Goal: Information Seeking & Learning: Learn about a topic

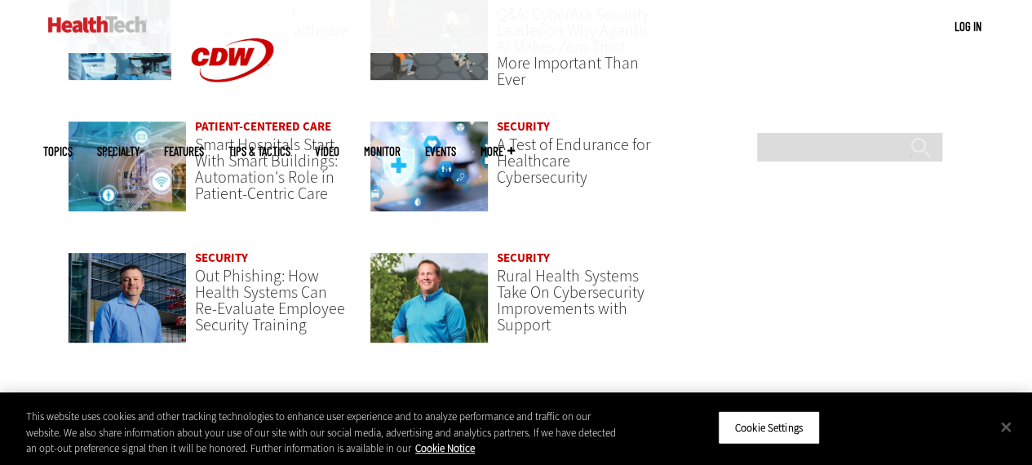
scroll to position [3401, 0]
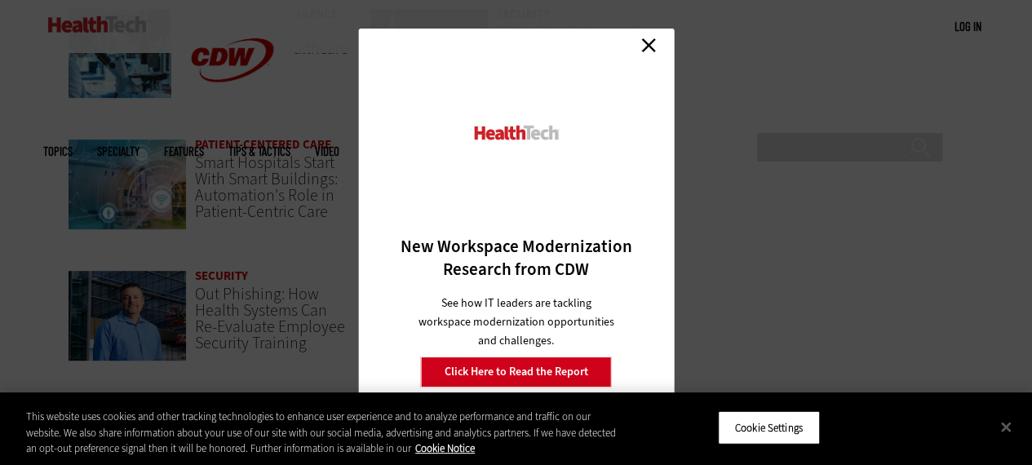
click at [649, 46] on link "Close" at bounding box center [648, 45] width 24 height 24
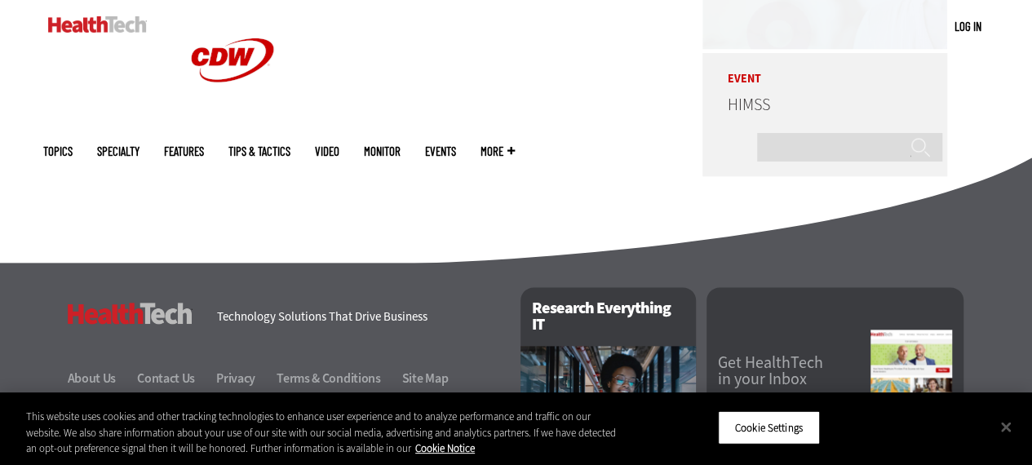
scroll to position [4159, 0]
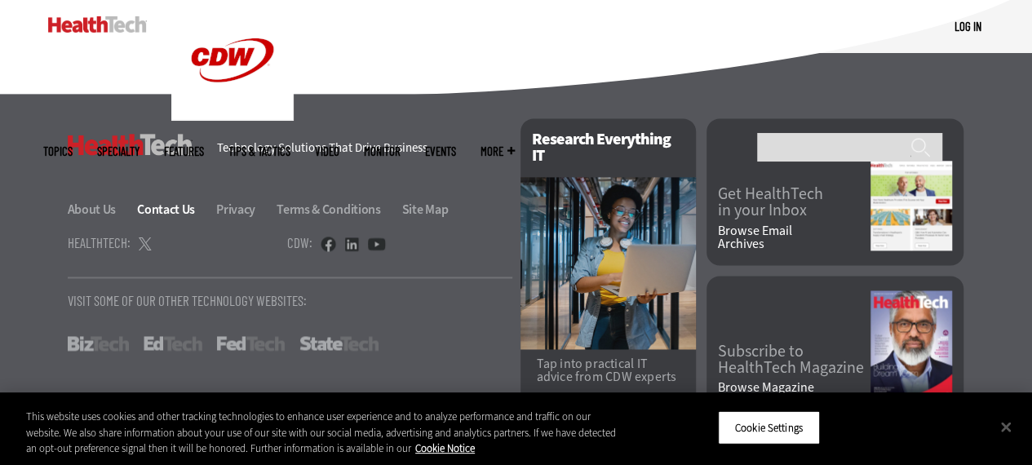
click at [176, 201] on link "Contact Us" at bounding box center [175, 209] width 77 height 17
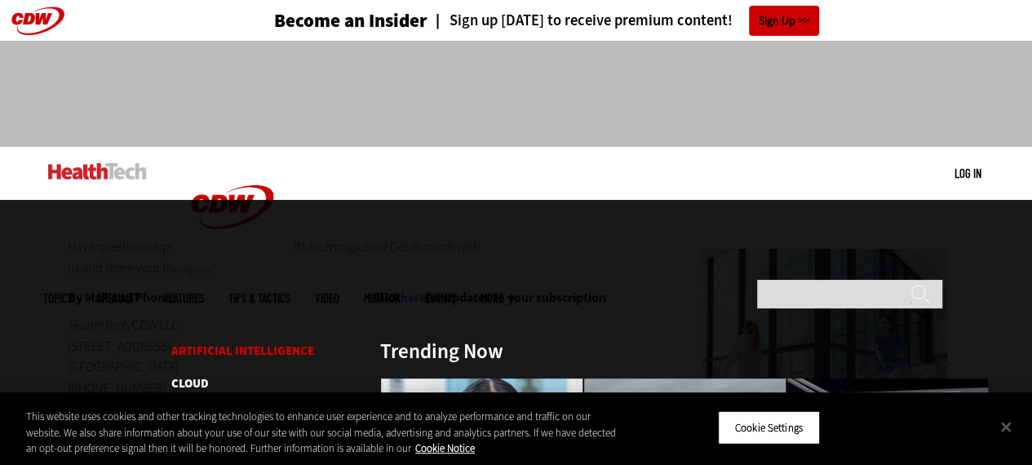
click at [245, 343] on link "Artificial Intelligence" at bounding box center [242, 351] width 143 height 16
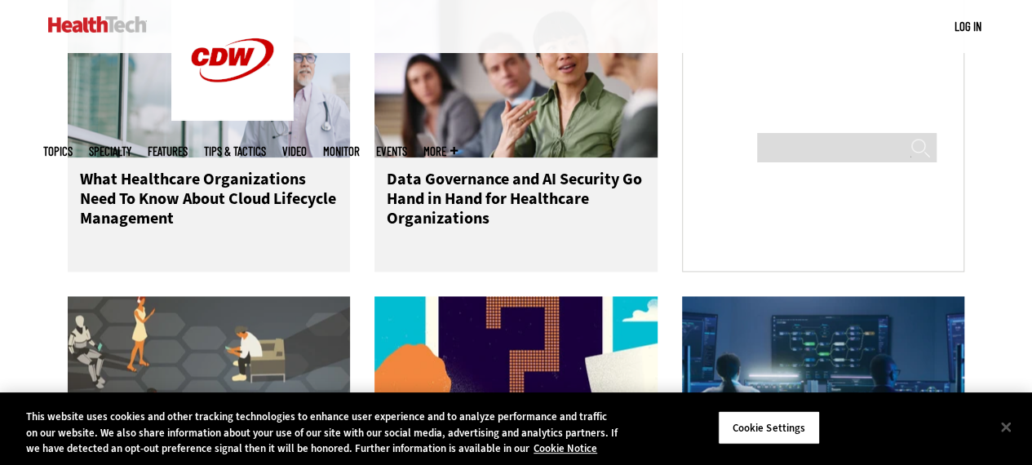
scroll to position [1142, 0]
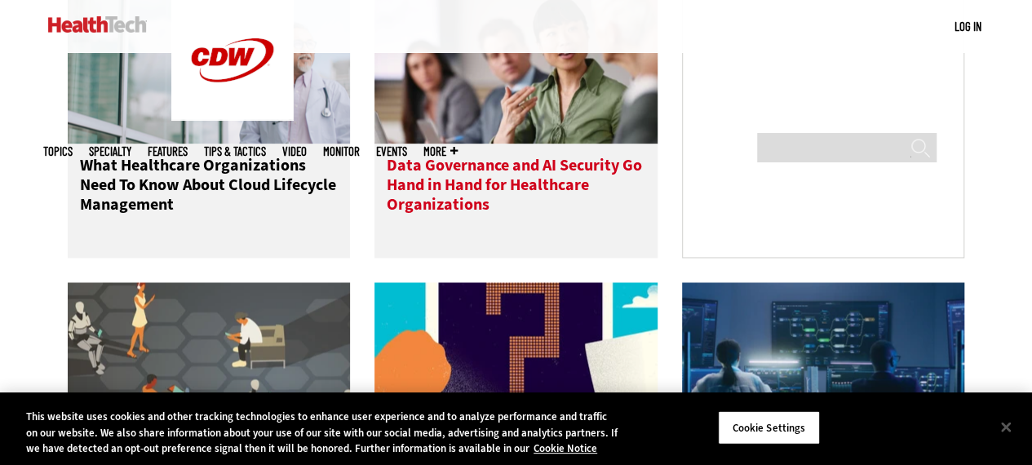
click at [428, 208] on h3 "Data Governance and AI Security Go Hand in Hand for Healthcare Organizations" at bounding box center [516, 188] width 259 height 65
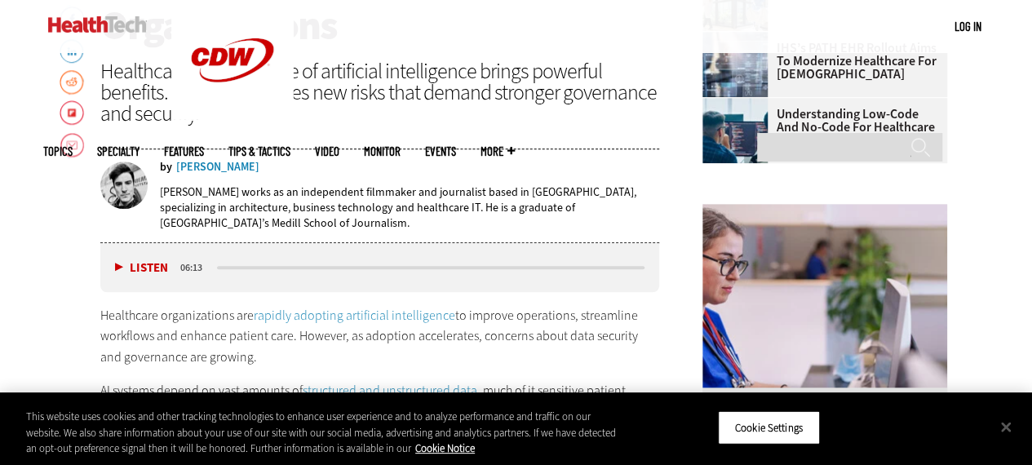
scroll to position [734, 0]
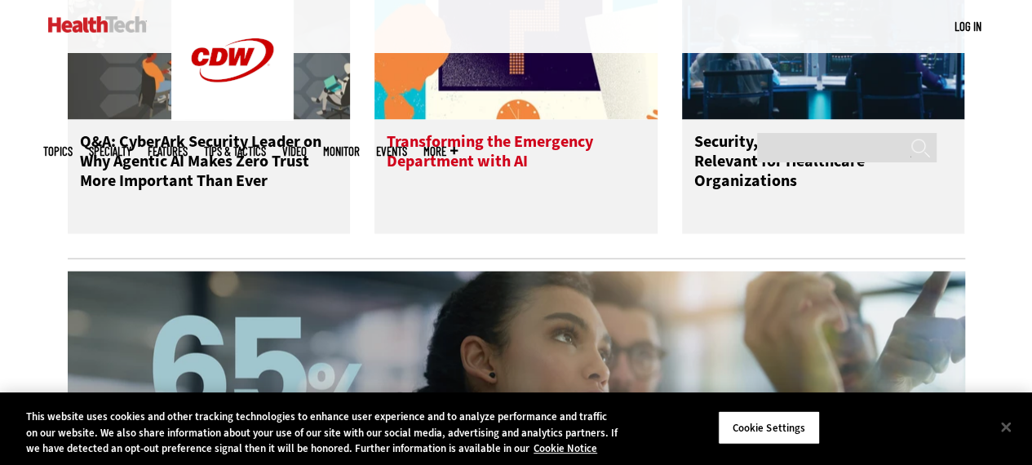
click at [397, 174] on h3 "Transforming the Emergency Department with AI" at bounding box center [516, 163] width 259 height 65
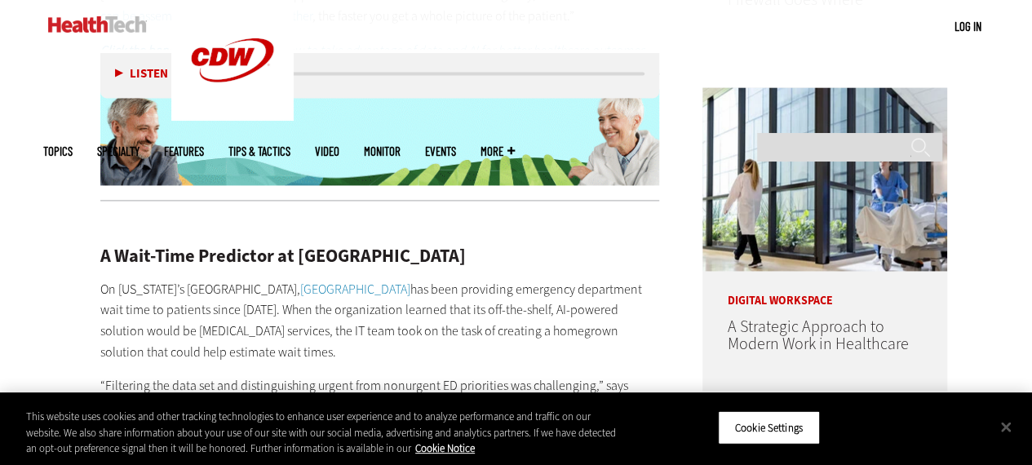
scroll to position [1300, 0]
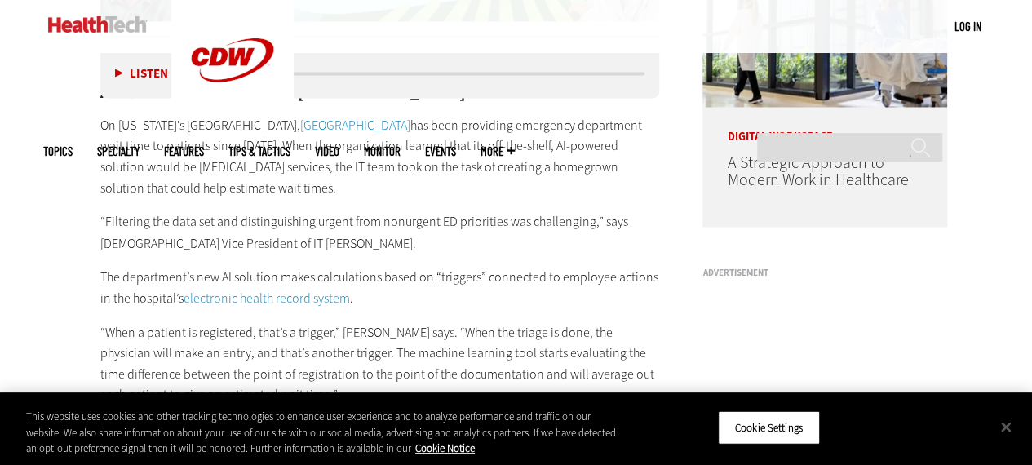
click at [109, 16] on img at bounding box center [97, 24] width 99 height 16
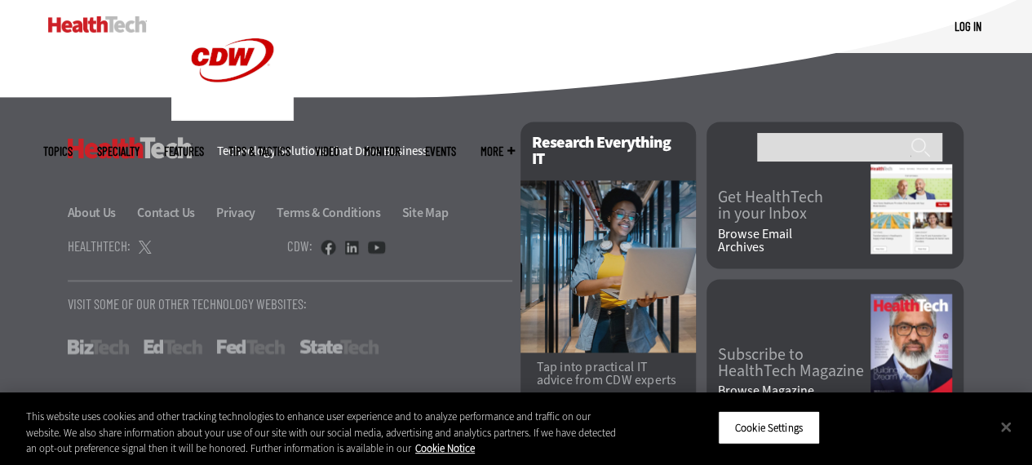
scroll to position [4159, 0]
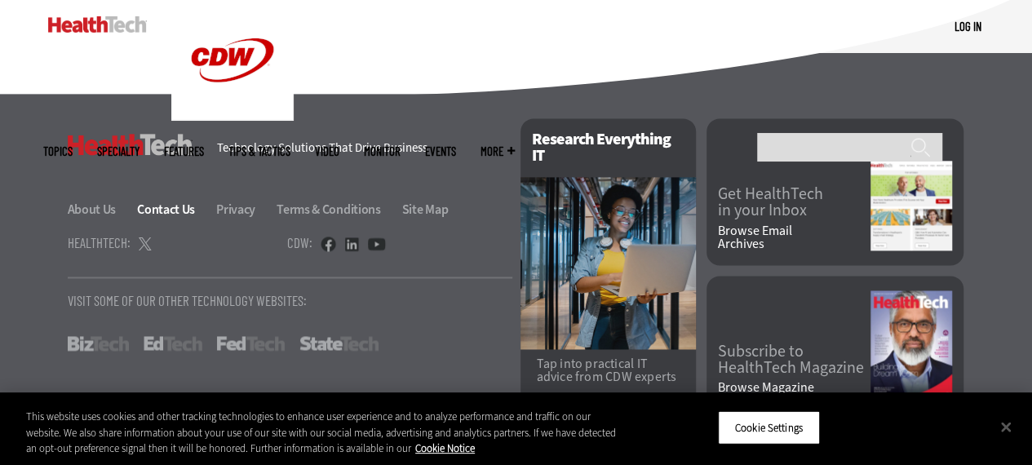
click at [175, 201] on link "Contact Us" at bounding box center [175, 209] width 77 height 17
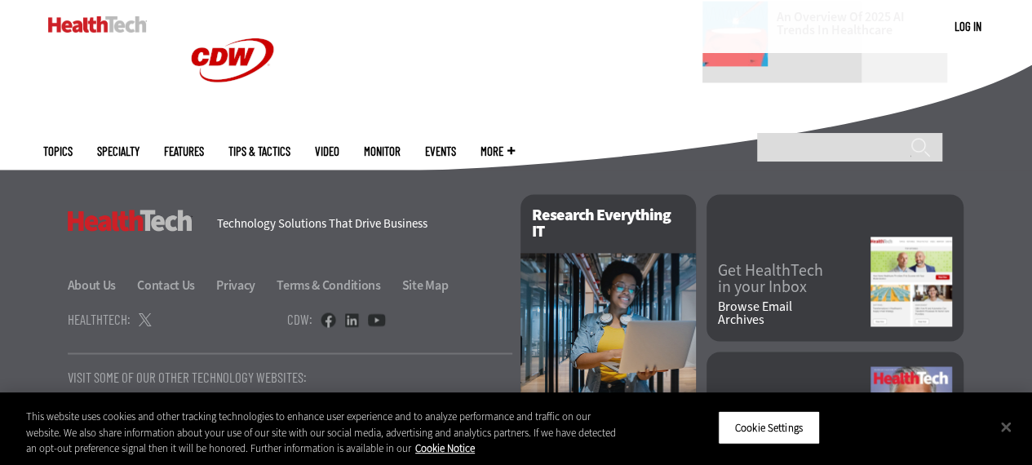
scroll to position [1223, 0]
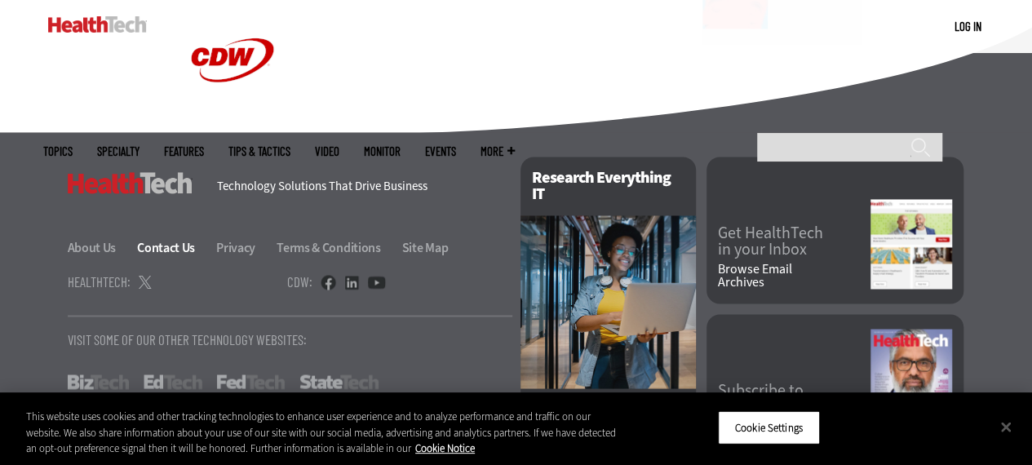
click at [162, 245] on link "Contact Us" at bounding box center [175, 247] width 77 height 17
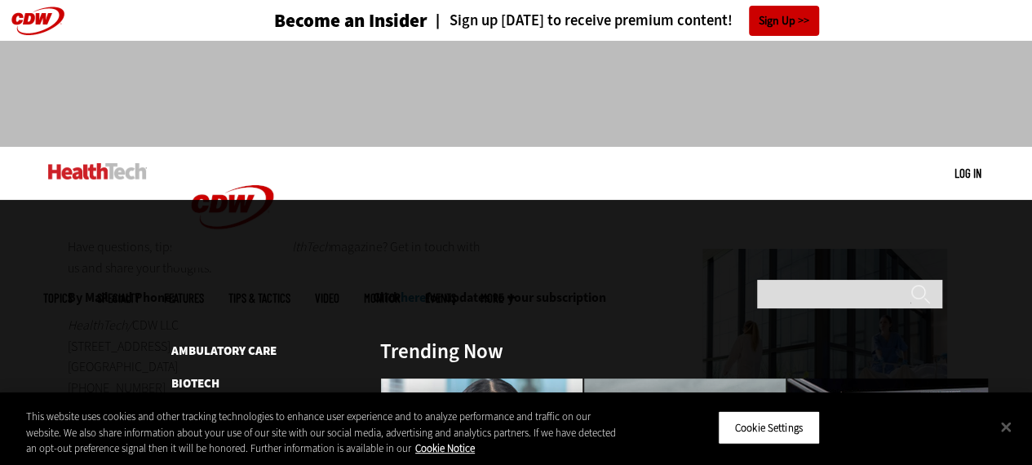
click at [73, 292] on span "Topics" at bounding box center [57, 298] width 29 height 12
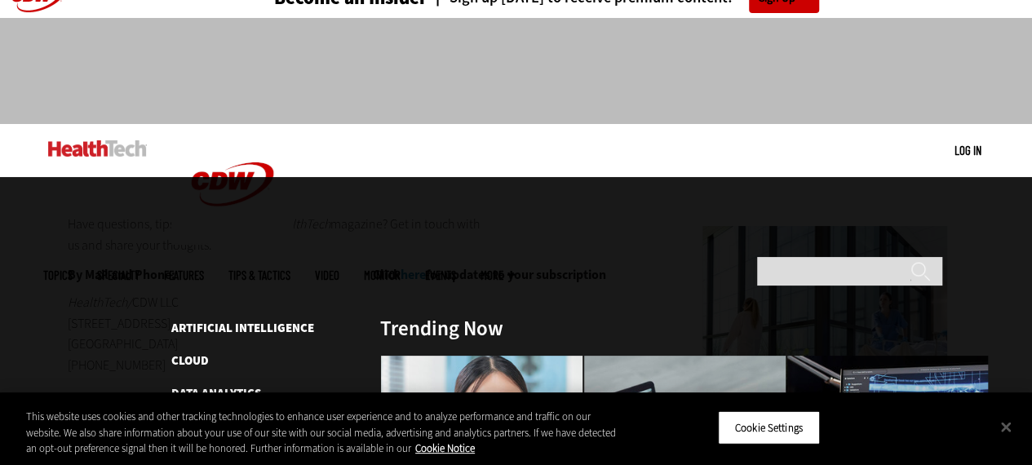
scroll to position [82, 0]
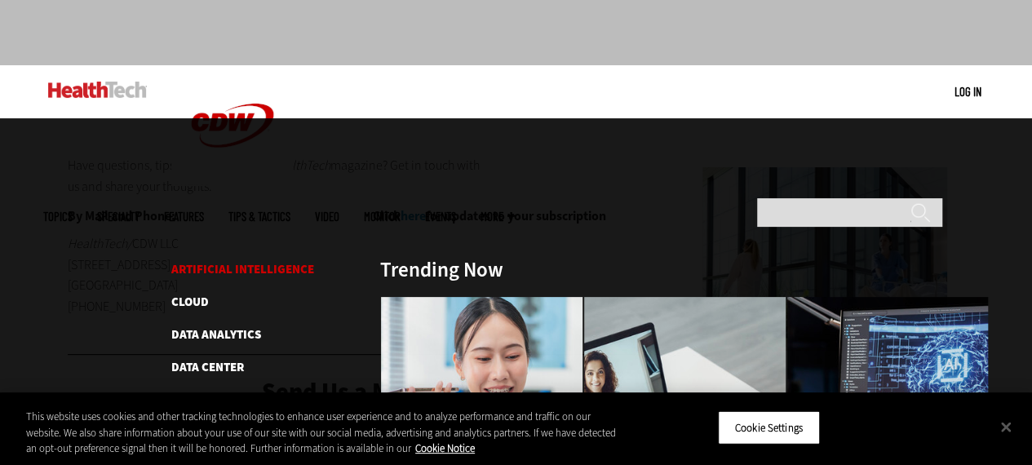
click at [238, 261] on link "Artificial Intelligence" at bounding box center [242, 269] width 143 height 16
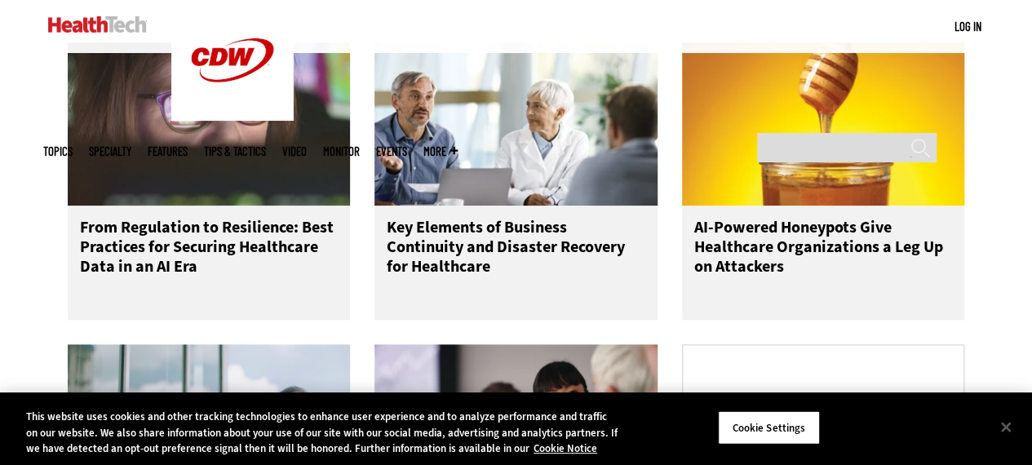
scroll to position [815, 0]
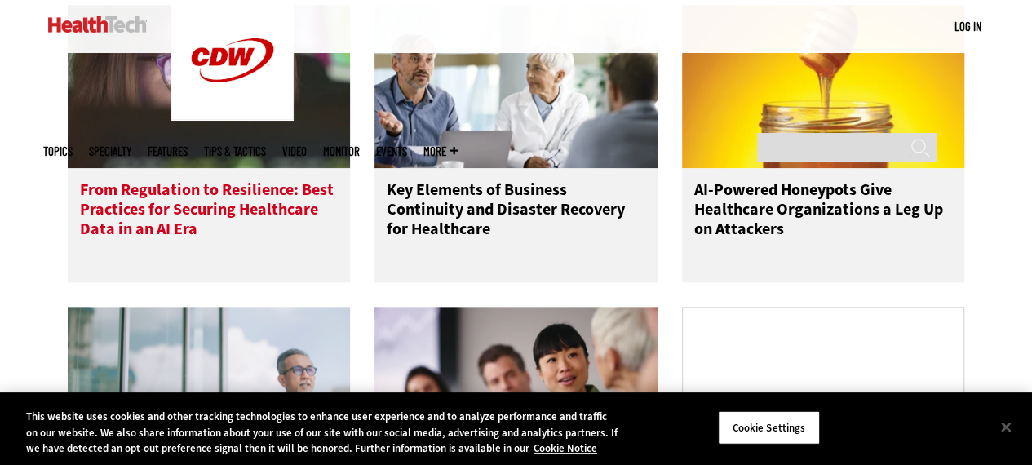
click at [275, 223] on h3 "From Regulation to Resilience: Best Practices for Securing Healthcare Data in a…" at bounding box center [209, 212] width 259 height 65
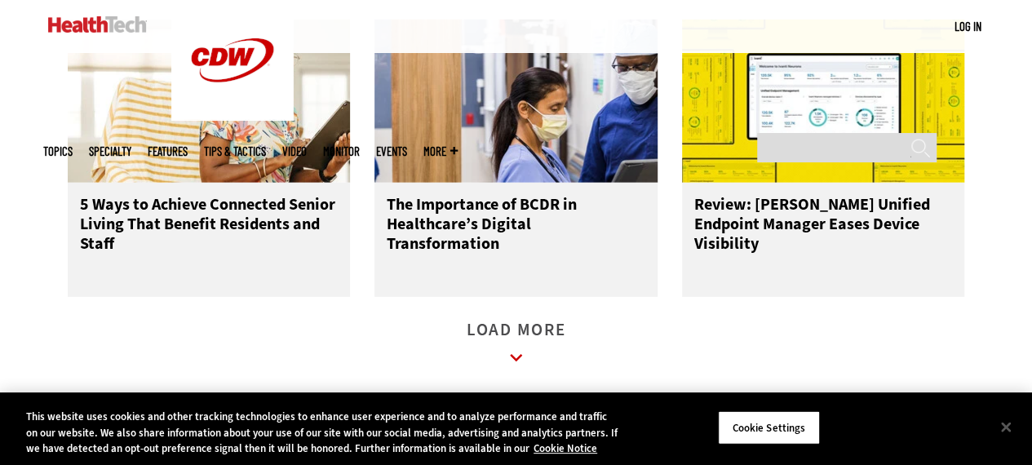
scroll to position [2365, 0]
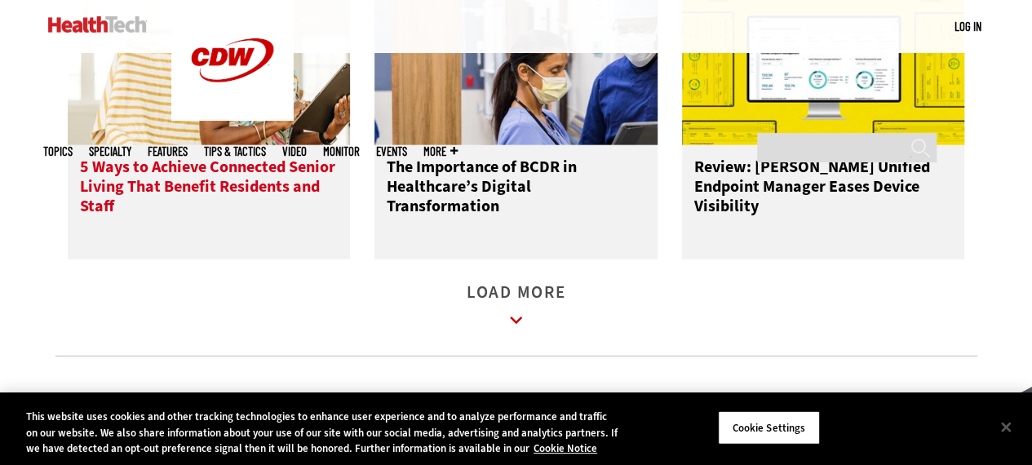
click at [277, 203] on h3 "5 Ways to Achieve Connected Senior Living That Benefit Residents and Staff" at bounding box center [209, 189] width 259 height 65
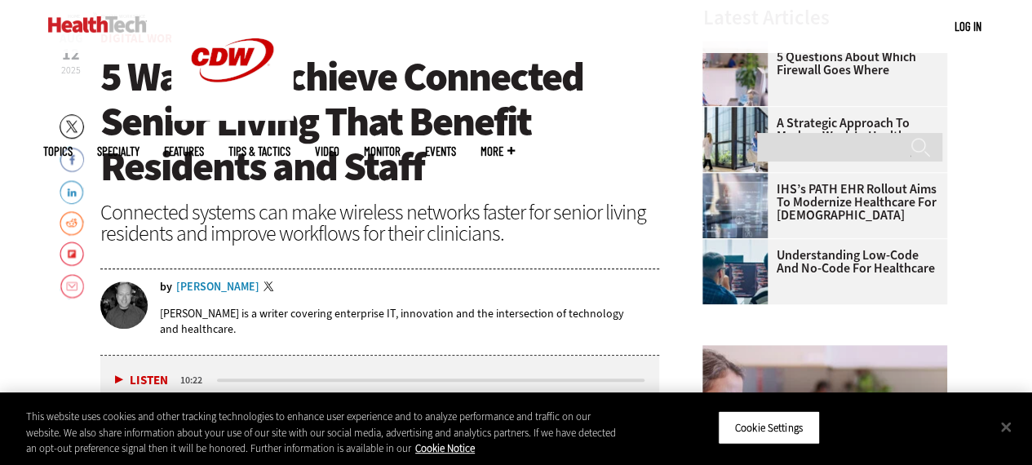
scroll to position [571, 0]
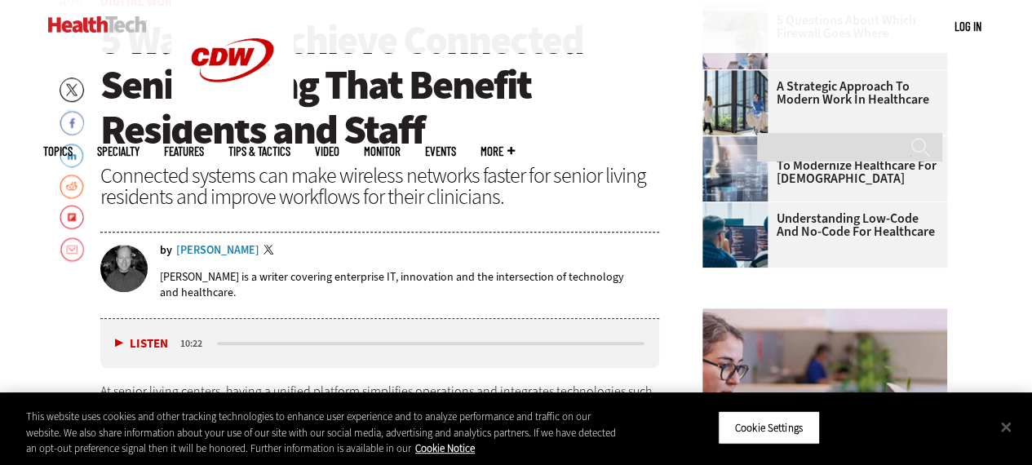
click at [217, 247] on div "Brian T. Horowitz" at bounding box center [217, 250] width 83 height 11
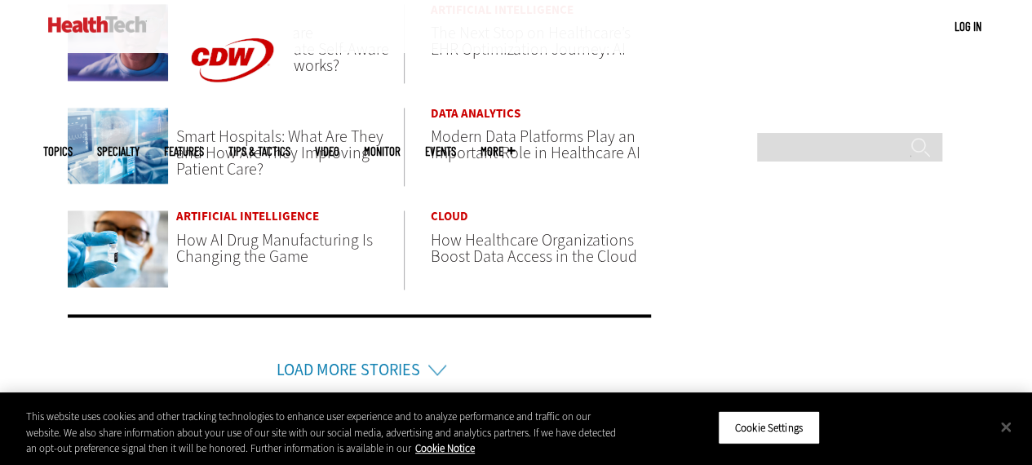
scroll to position [1142, 0]
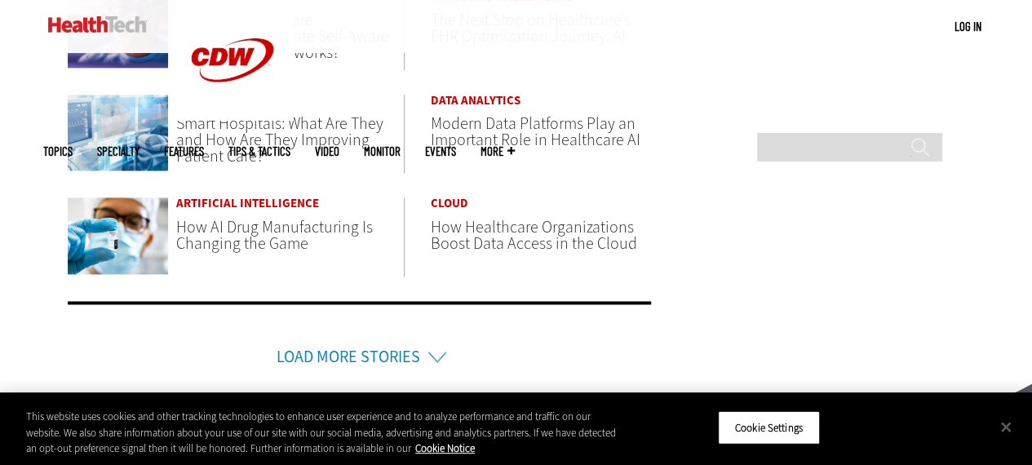
click at [273, 231] on span "How AI Drug Manufacturing Is Changing the Game" at bounding box center [274, 235] width 197 height 38
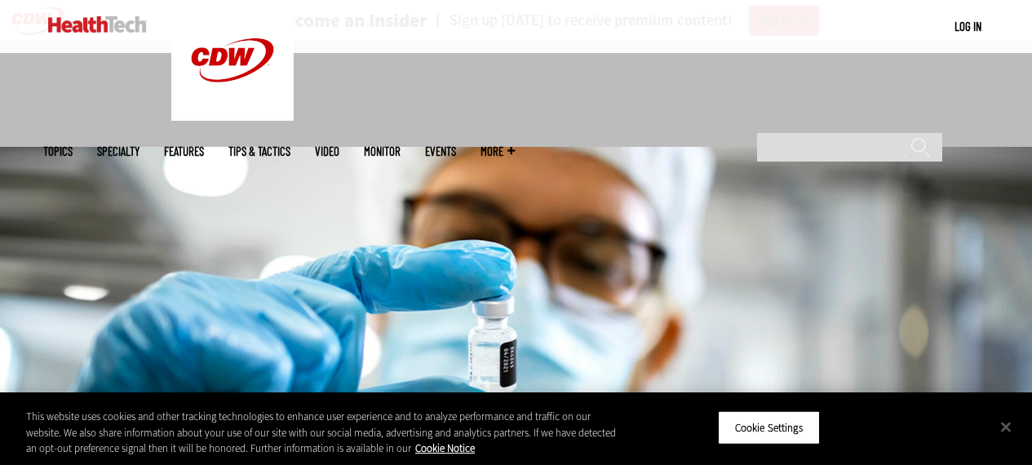
scroll to position [408, 0]
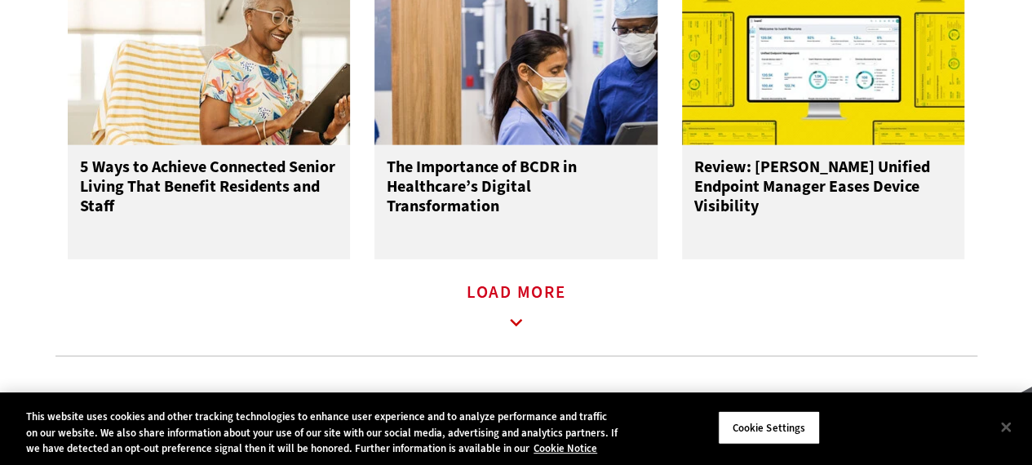
click at [528, 335] on icon at bounding box center [516, 323] width 38 height 38
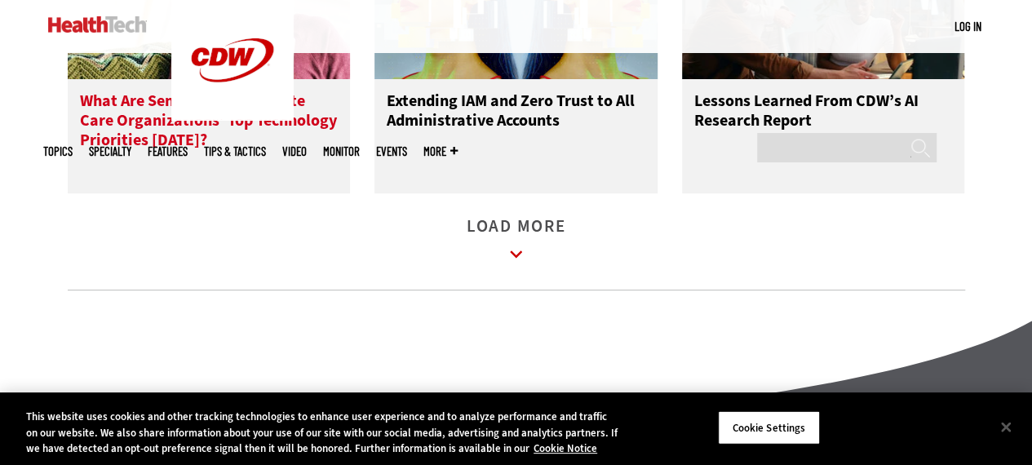
scroll to position [3425, 0]
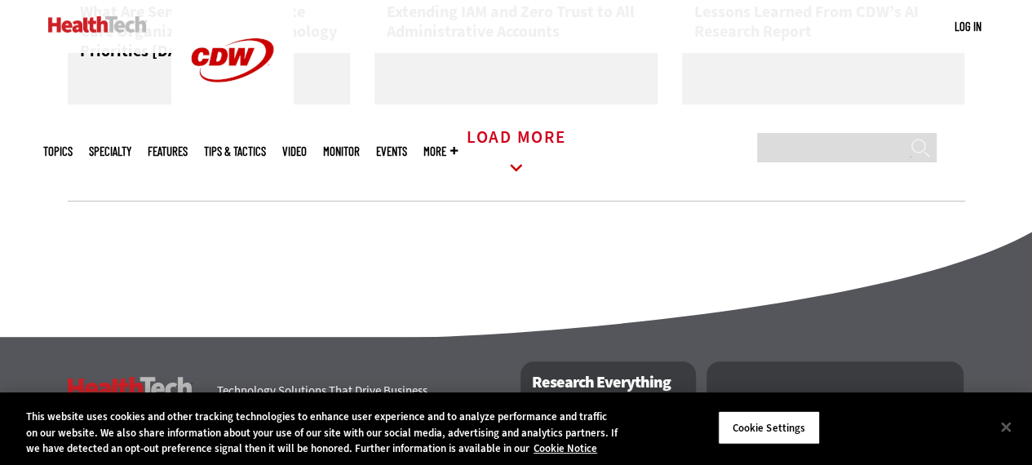
click at [518, 186] on icon at bounding box center [516, 168] width 38 height 38
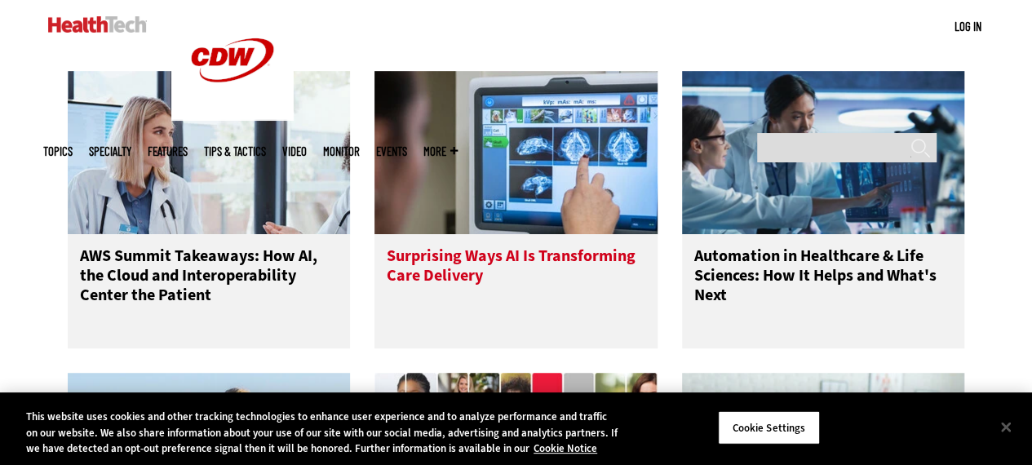
scroll to position [3588, 0]
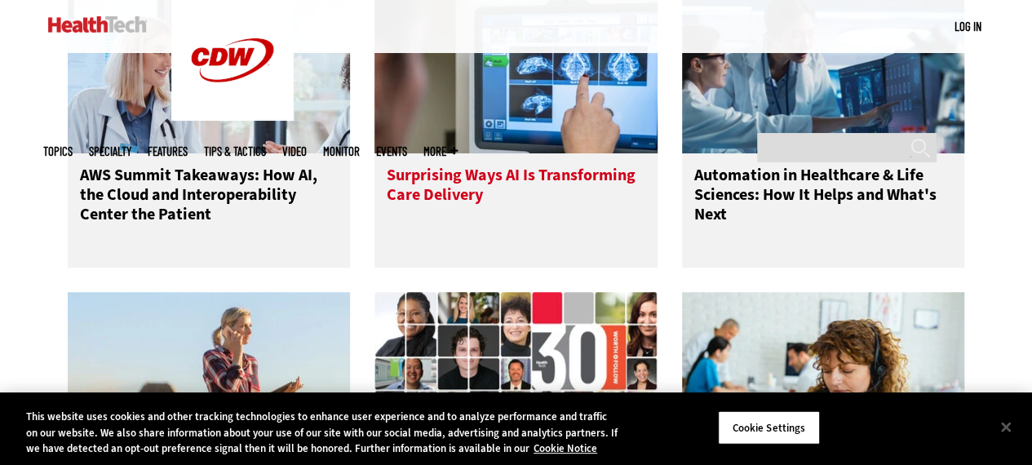
click at [484, 197] on h3 "Surprising Ways AI Is Transforming Care Delivery" at bounding box center [516, 198] width 259 height 65
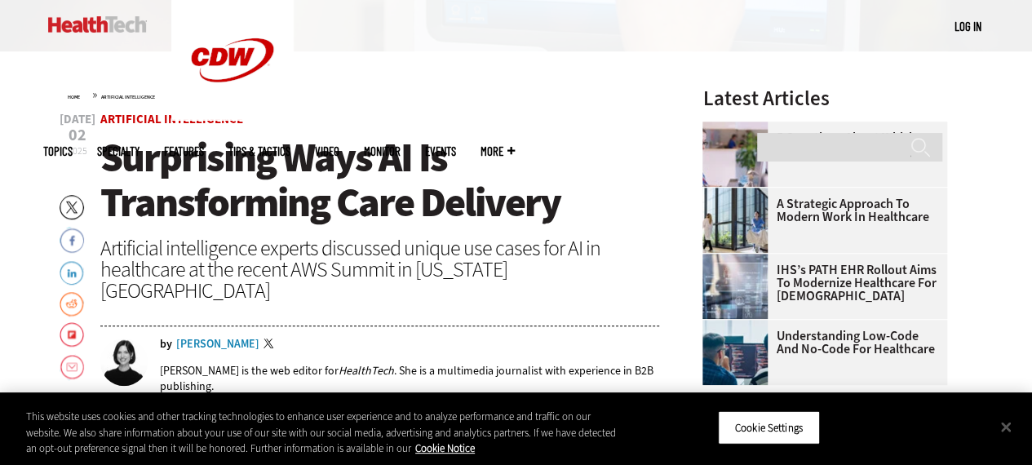
scroll to position [489, 0]
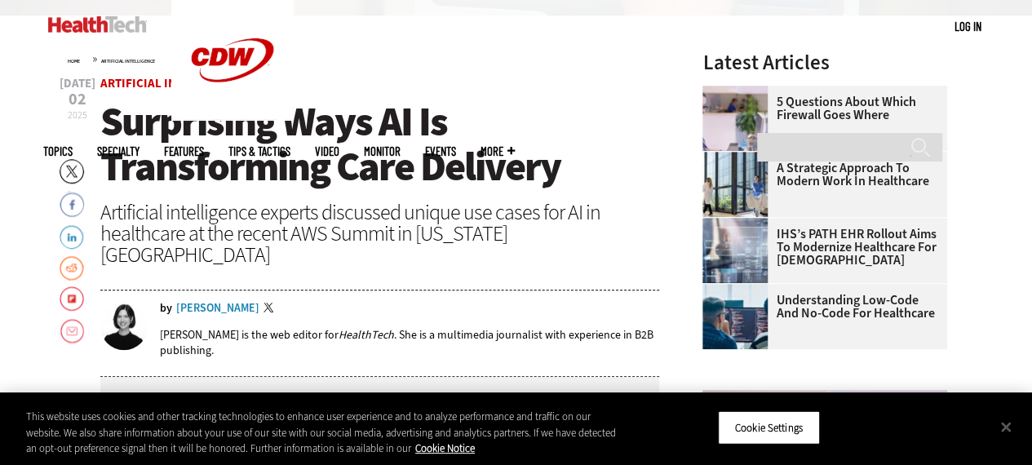
click at [214, 303] on div "[PERSON_NAME]" at bounding box center [217, 308] width 83 height 11
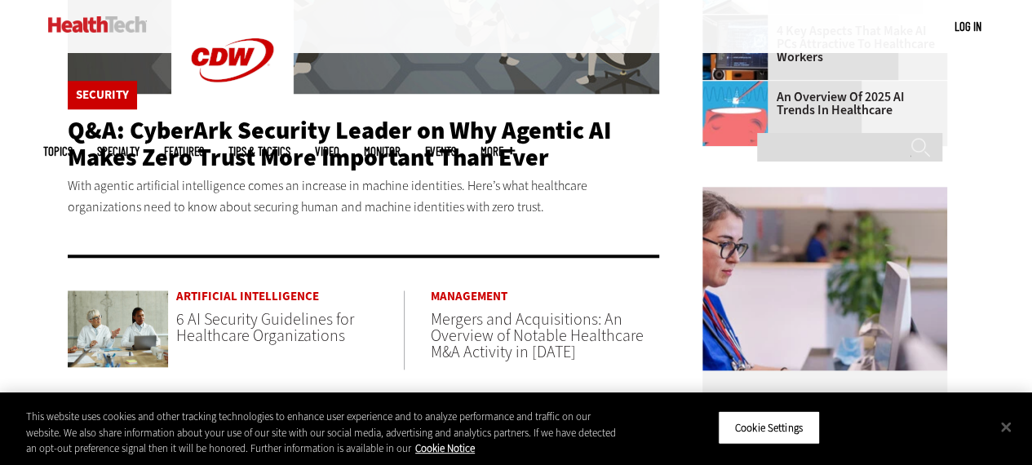
scroll to position [815, 0]
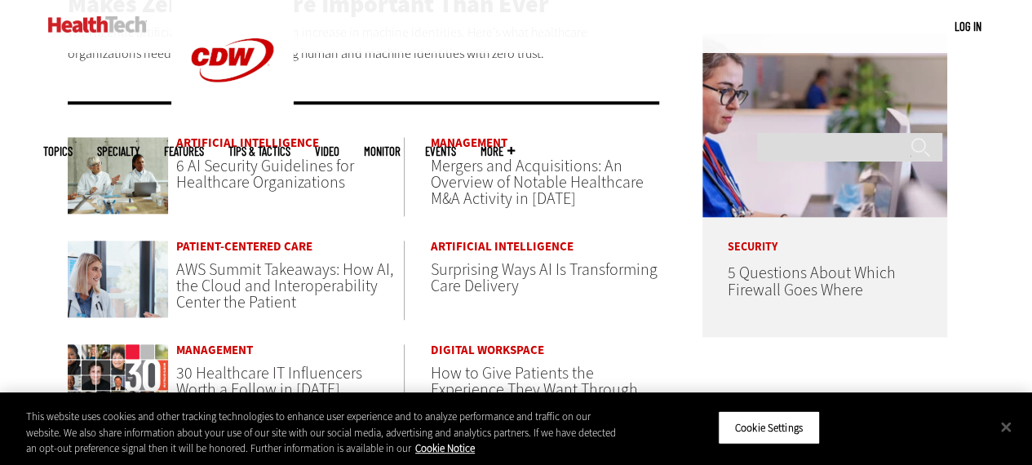
click at [261, 169] on span "6 AI Security Guidelines for Healthcare Organizations" at bounding box center [265, 174] width 178 height 38
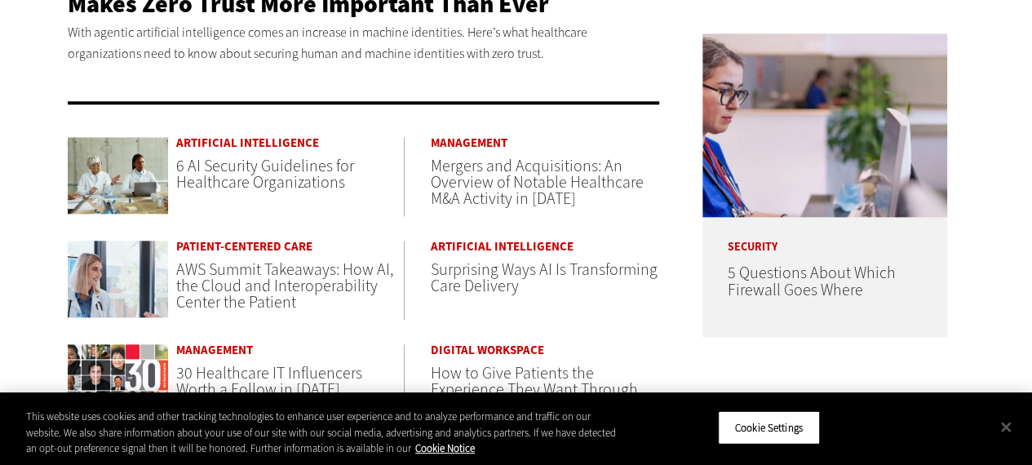
click at [514, 170] on span "Mergers and Acquisitions: An Overview of Notable Healthcare M&A Activity in 2025" at bounding box center [537, 182] width 213 height 55
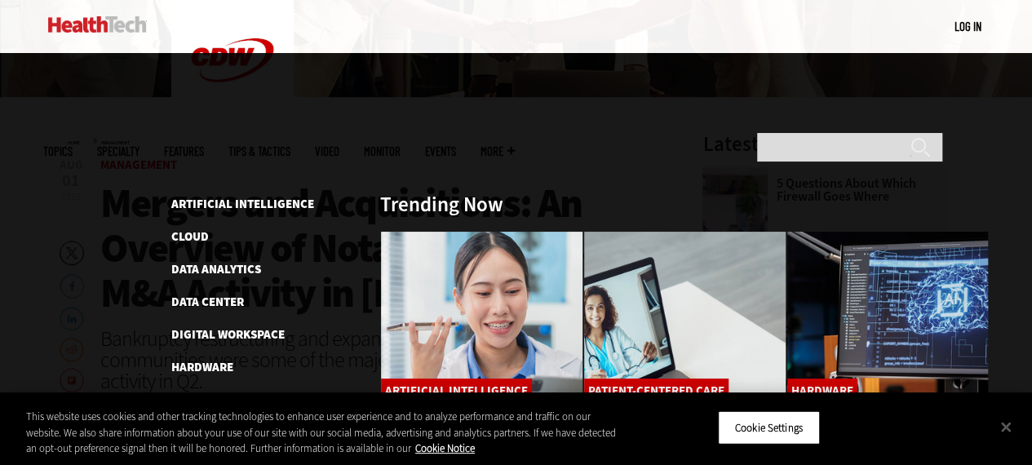
click at [73, 145] on span "Topics" at bounding box center [57, 151] width 29 height 12
click at [206, 196] on link "Artificial Intelligence" at bounding box center [242, 204] width 143 height 16
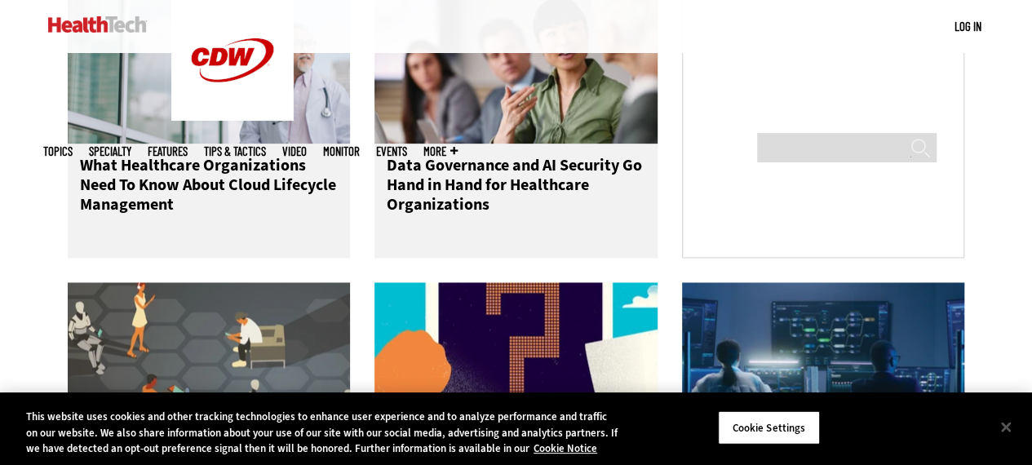
scroll to position [897, 0]
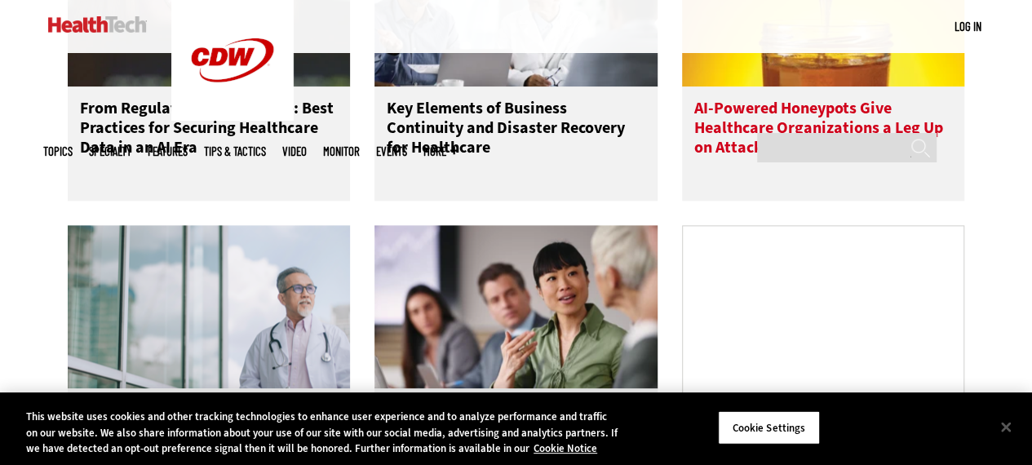
click at [757, 149] on h3 "AI-Powered Honeypots Give Healthcare Organizations a Leg Up on Attackers" at bounding box center [823, 131] width 259 height 65
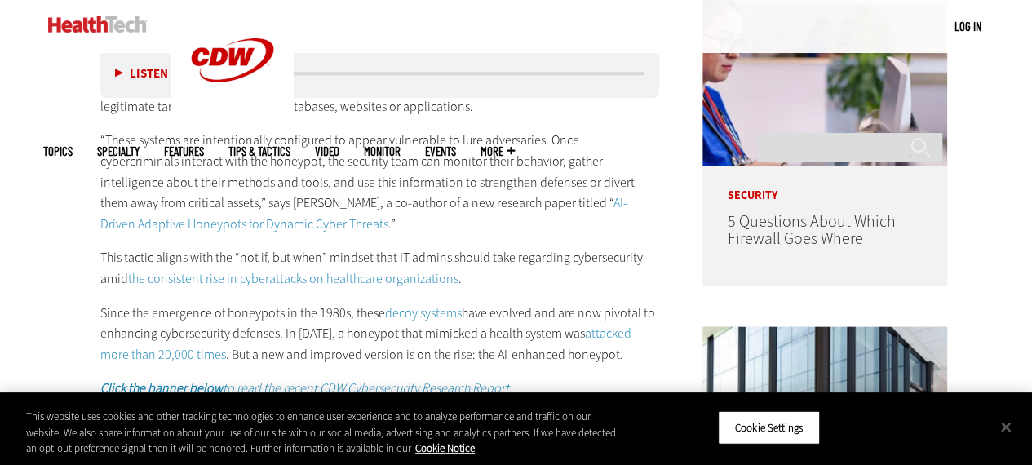
scroll to position [979, 0]
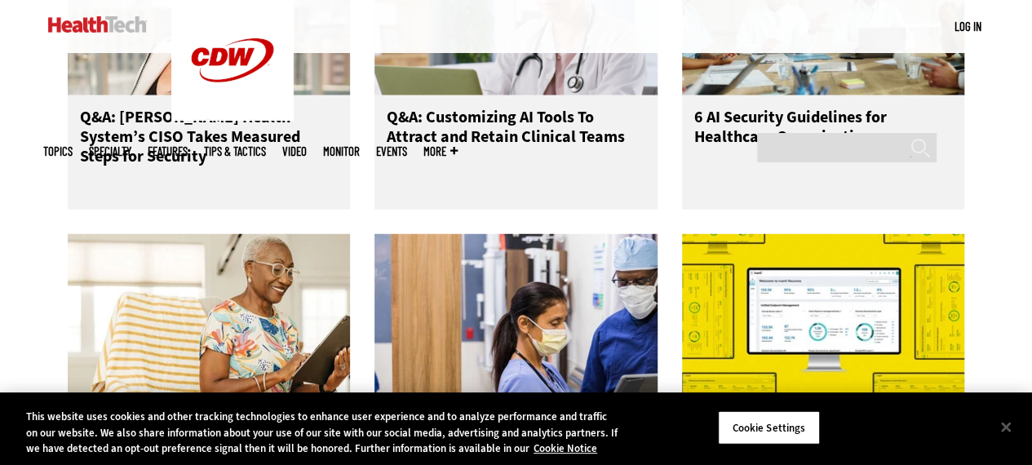
scroll to position [2120, 0]
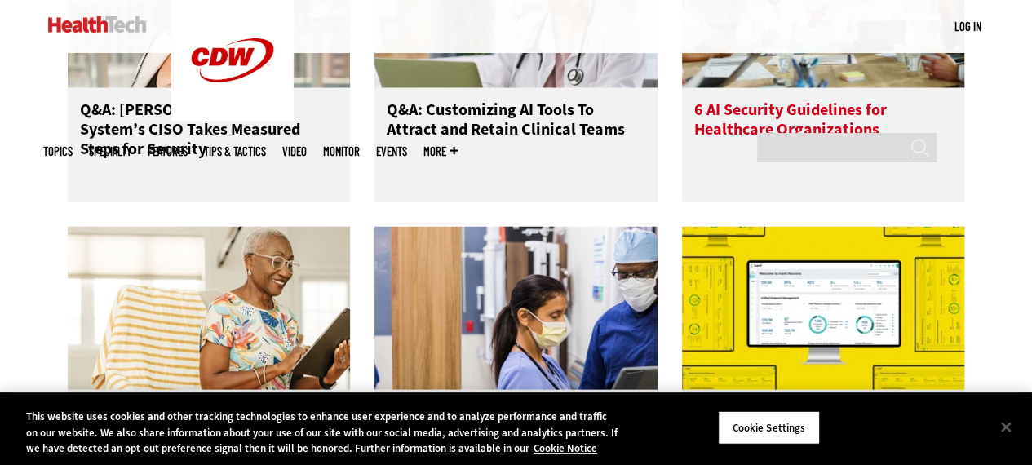
click at [801, 141] on h3 "6 AI Security Guidelines for Healthcare Organizations" at bounding box center [823, 132] width 259 height 65
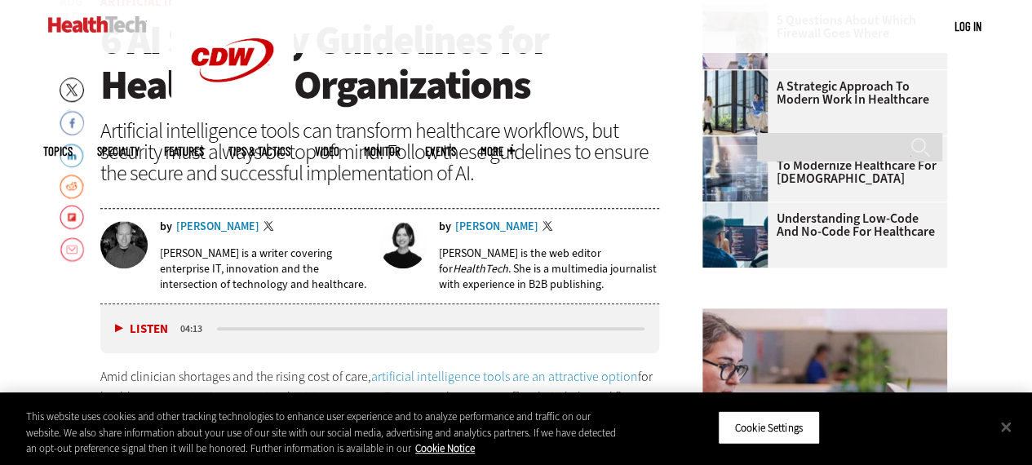
scroll to position [489, 0]
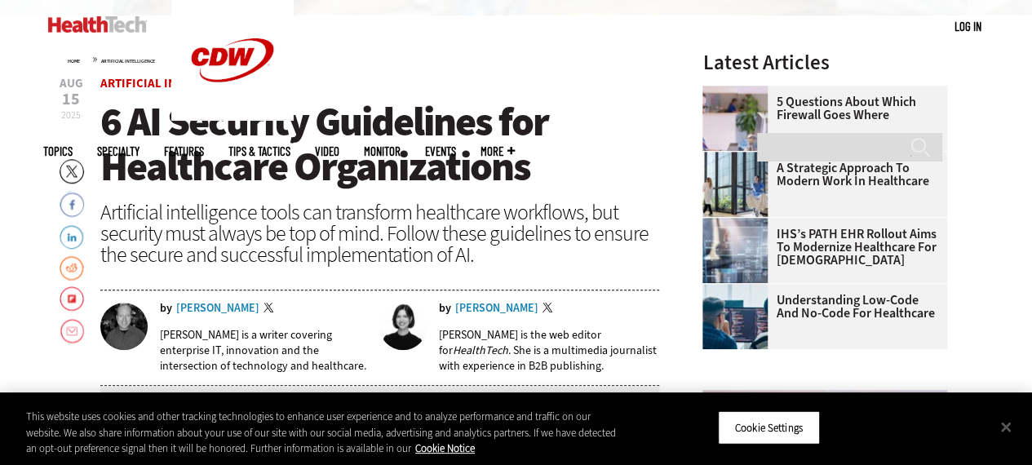
click at [220, 307] on div "Brian T. Horowitz" at bounding box center [217, 308] width 83 height 11
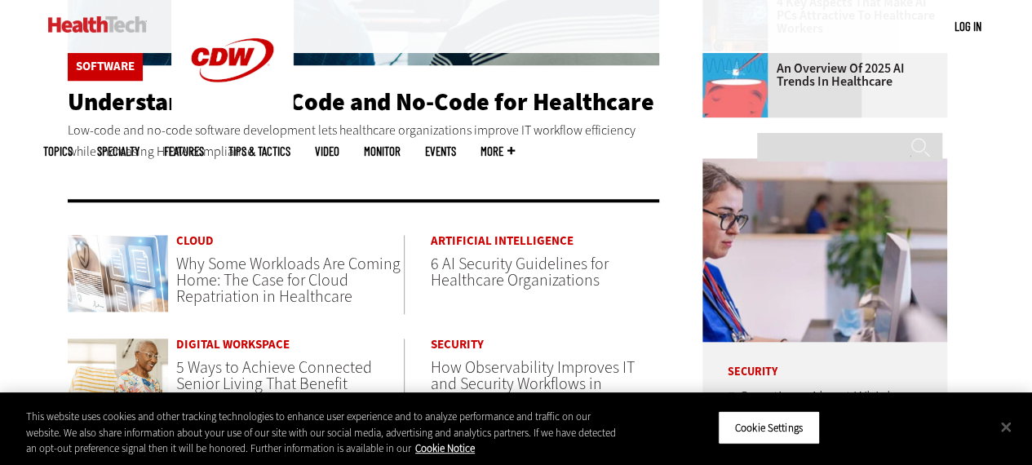
scroll to position [734, 0]
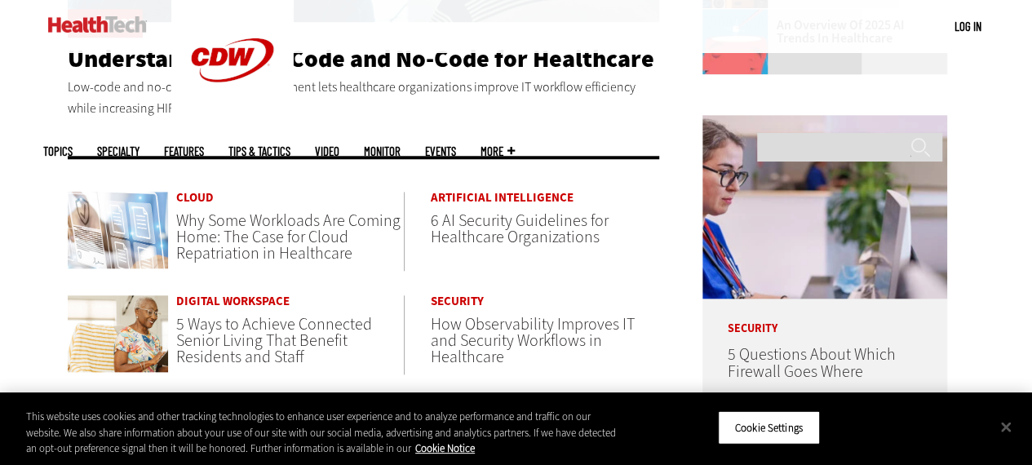
click at [240, 231] on span "Why Some Workloads Are Coming Home: The Case for Cloud Repatriation in Healthca…" at bounding box center [288, 237] width 224 height 55
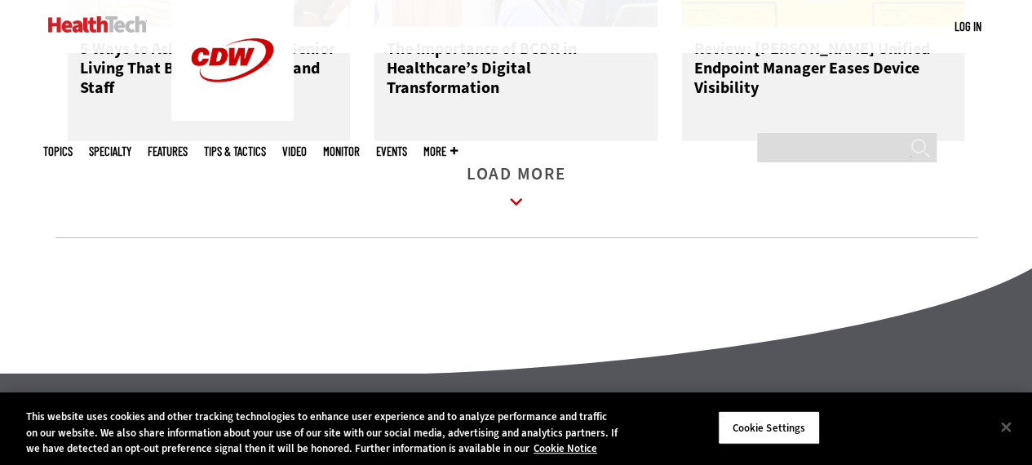
scroll to position [2528, 0]
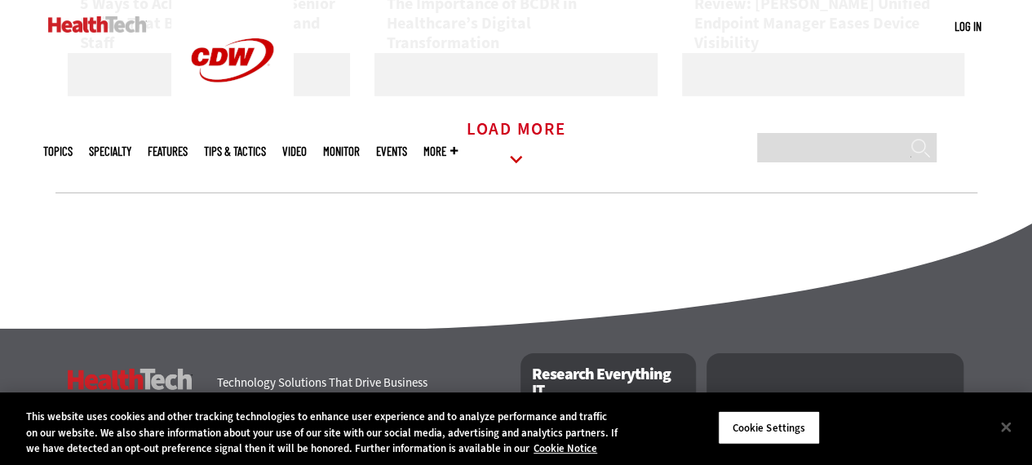
click at [519, 165] on icon at bounding box center [516, 160] width 38 height 38
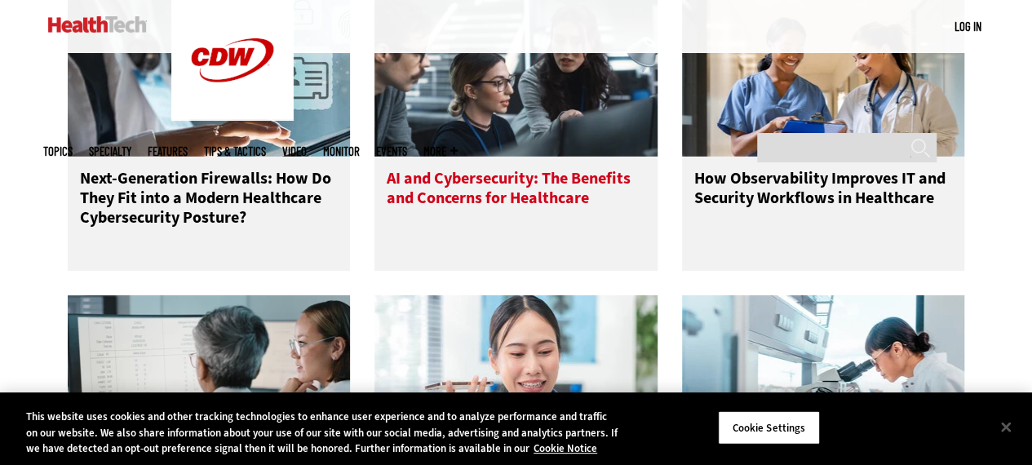
scroll to position [2691, 0]
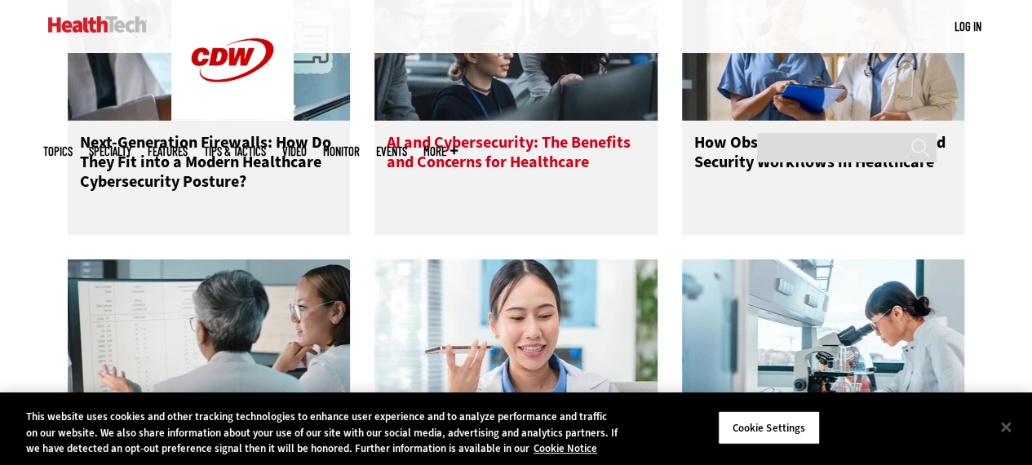
click at [503, 174] on h3 "AI and Cybersecurity: The Benefits and Concerns for Healthcare" at bounding box center [516, 165] width 259 height 65
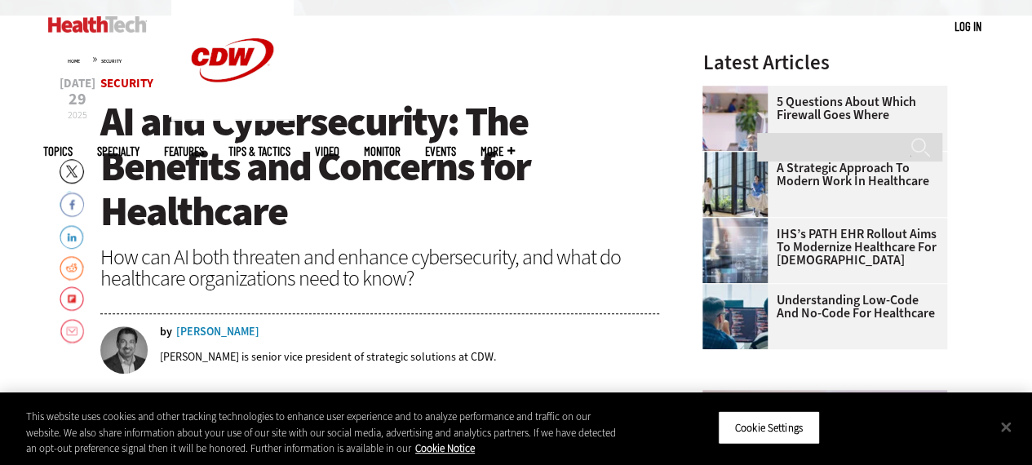
scroll to position [571, 0]
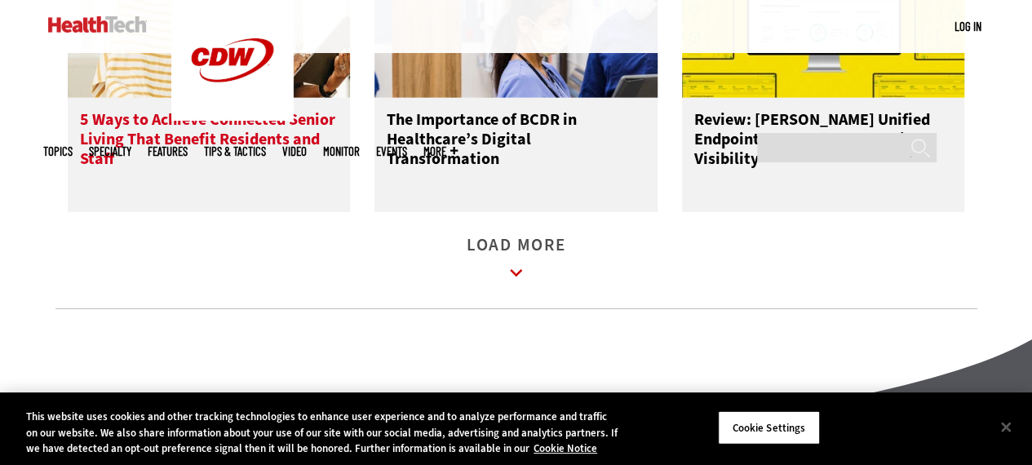
scroll to position [2528, 0]
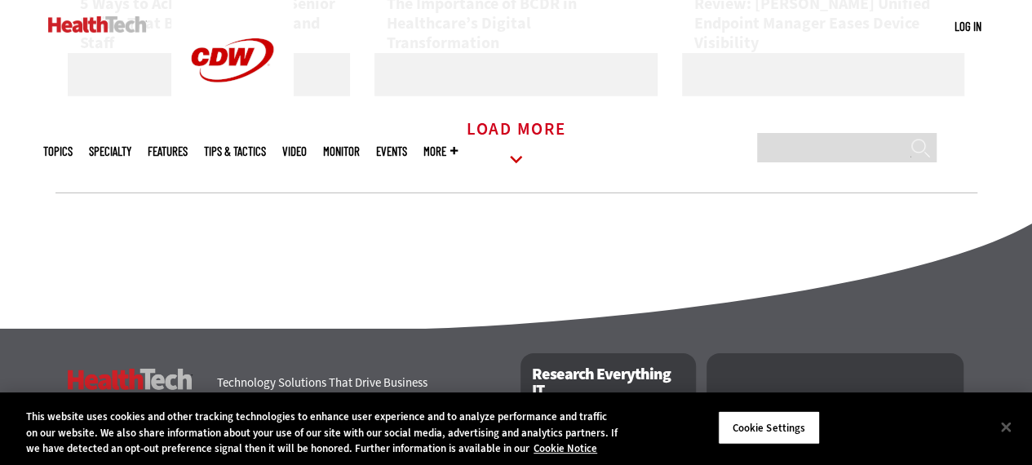
click at [521, 174] on icon at bounding box center [516, 160] width 38 height 38
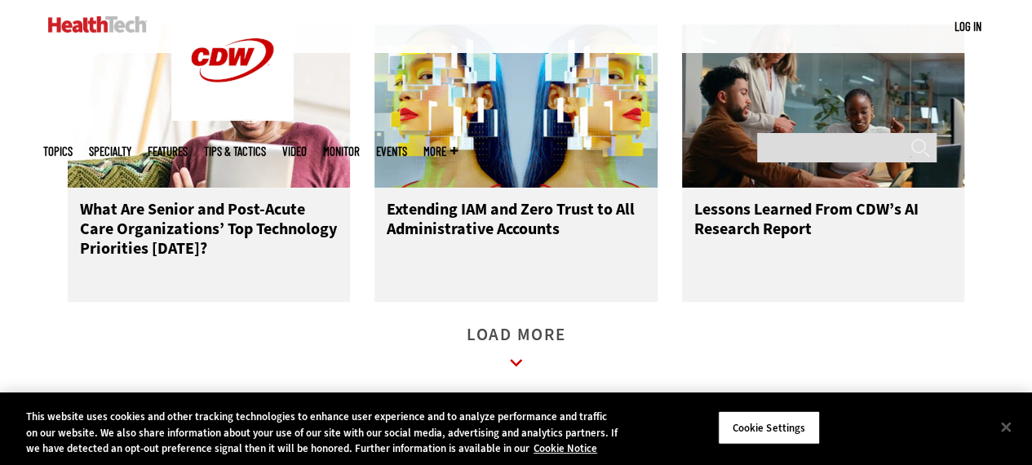
scroll to position [3262, 0]
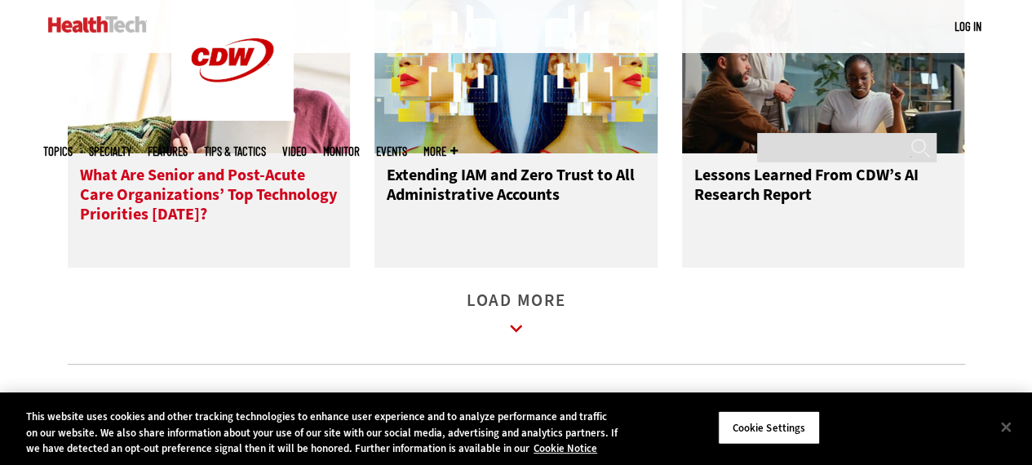
click at [201, 198] on h3 "What Are Senior and Post-Acute Care Organizations’ Top Technology Priorities To…" at bounding box center [209, 198] width 259 height 65
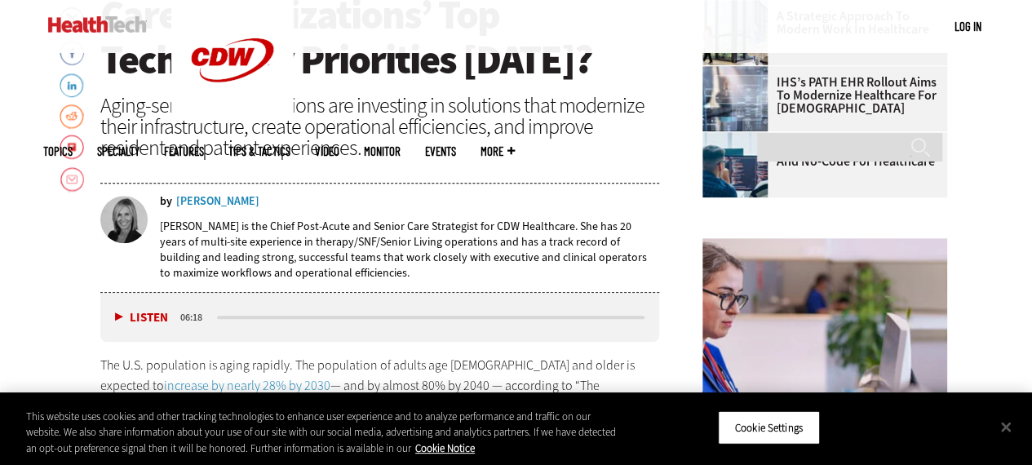
scroll to position [652, 0]
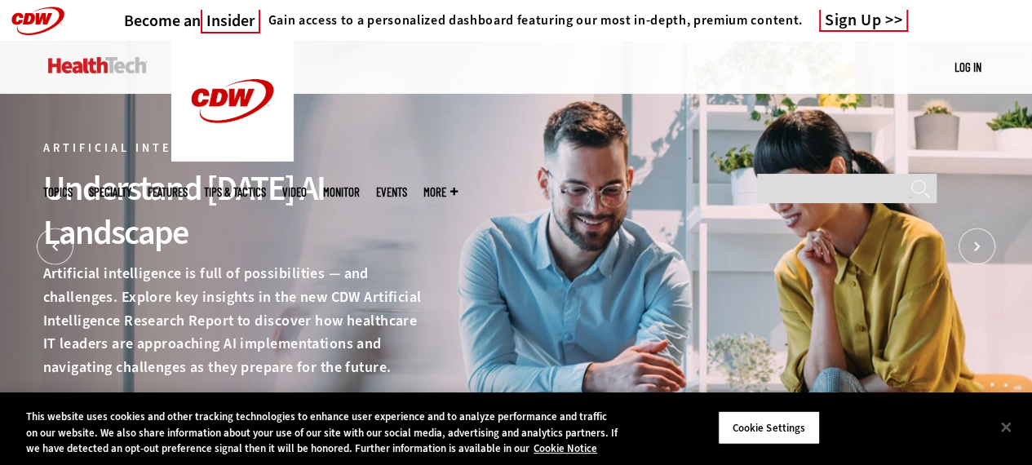
scroll to position [2798, 0]
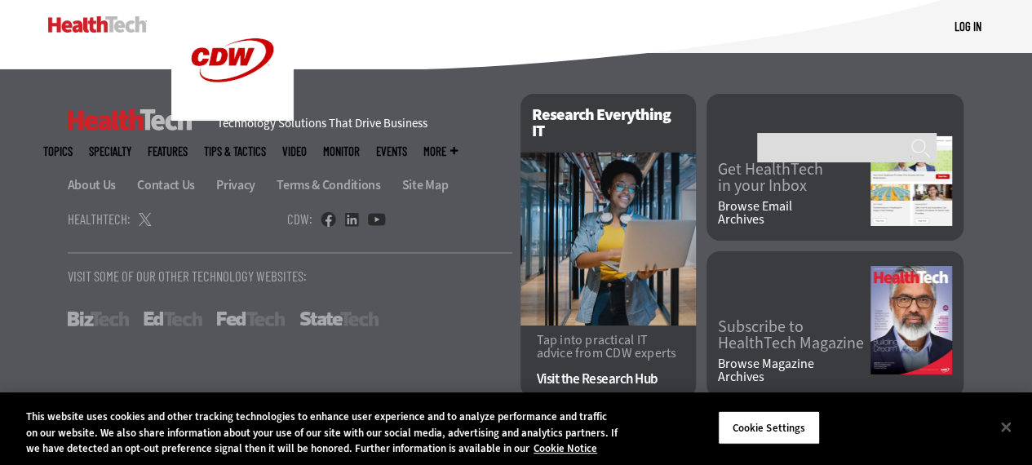
click at [457, 145] on span "More" at bounding box center [440, 151] width 34 height 12
click at [1014, 417] on button "Close" at bounding box center [1006, 427] width 36 height 36
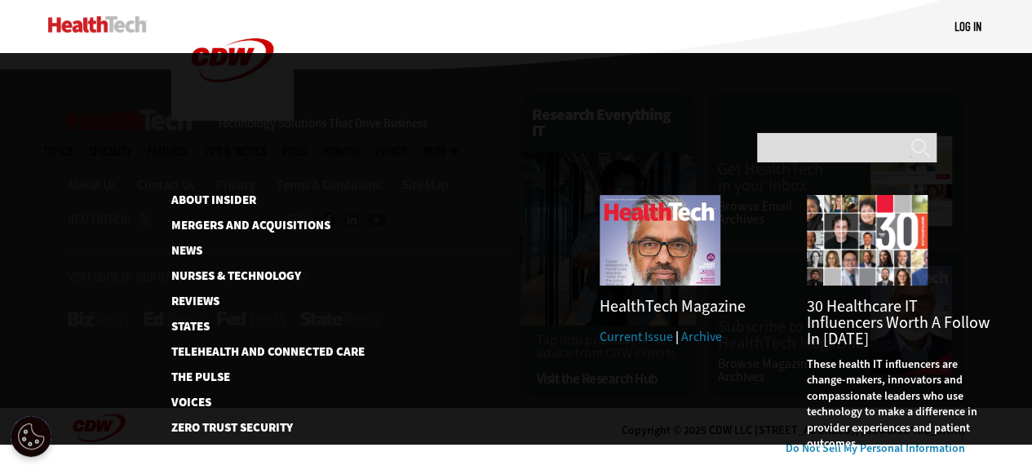
click at [457, 145] on span "More" at bounding box center [440, 151] width 34 height 12
click at [113, 24] on img at bounding box center [97, 24] width 99 height 16
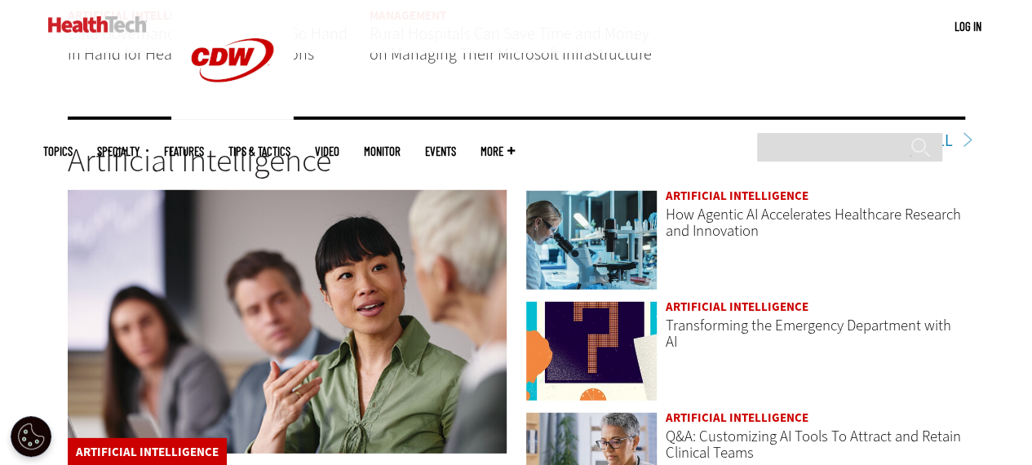
scroll to position [2365, 0]
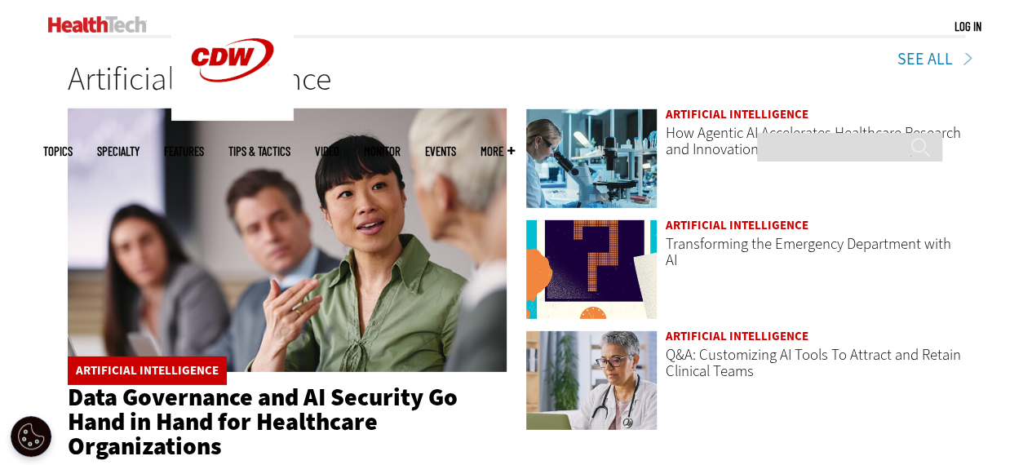
click at [295, 391] on link "Data Governance and AI Security Go Hand in Hand for Healthcare Organizations" at bounding box center [263, 422] width 390 height 82
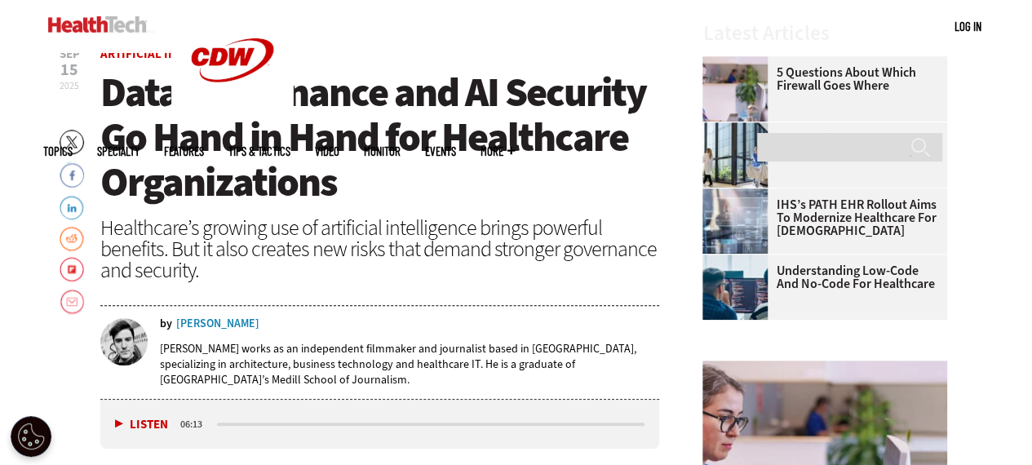
scroll to position [484, 0]
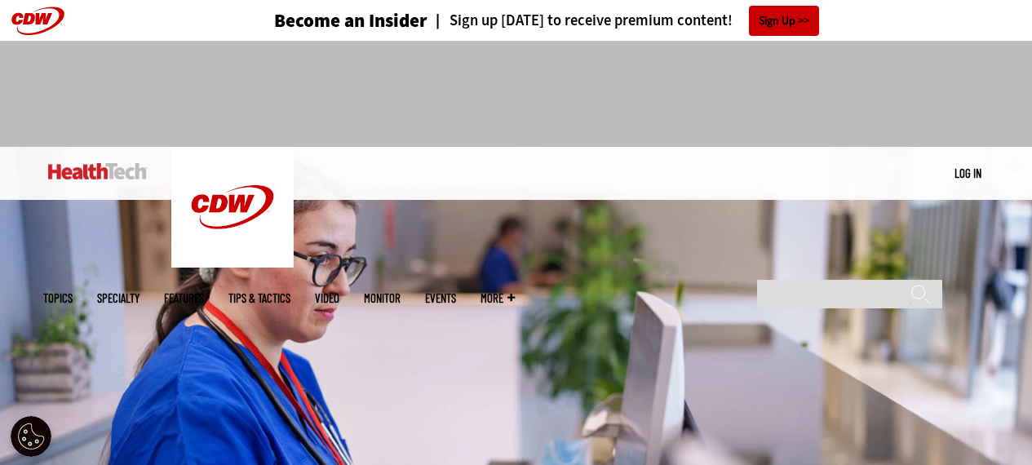
scroll to position [2365, 0]
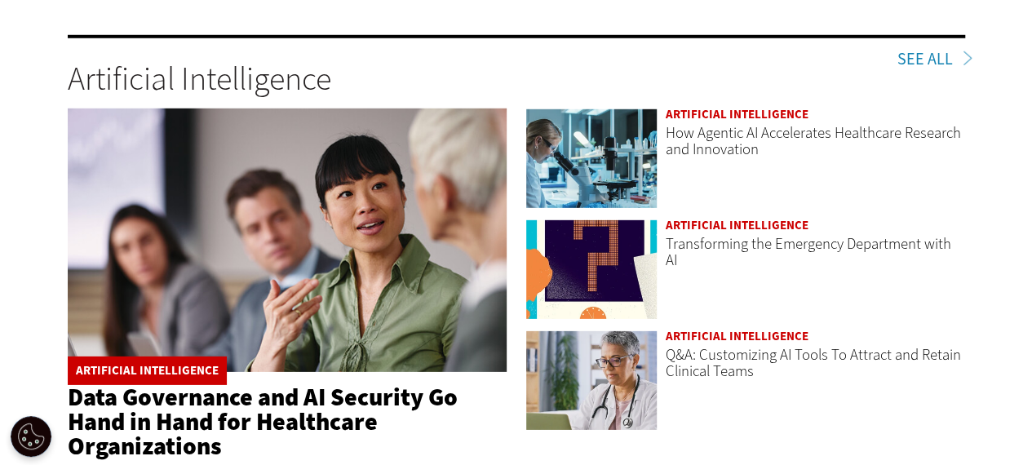
click at [738, 108] on div "Artificial Intelligence" at bounding box center [814, 116] width 299 height 16
click at [738, 122] on link "How Agentic AI Accelerates Healthcare Research and Innovation" at bounding box center [812, 140] width 295 height 37
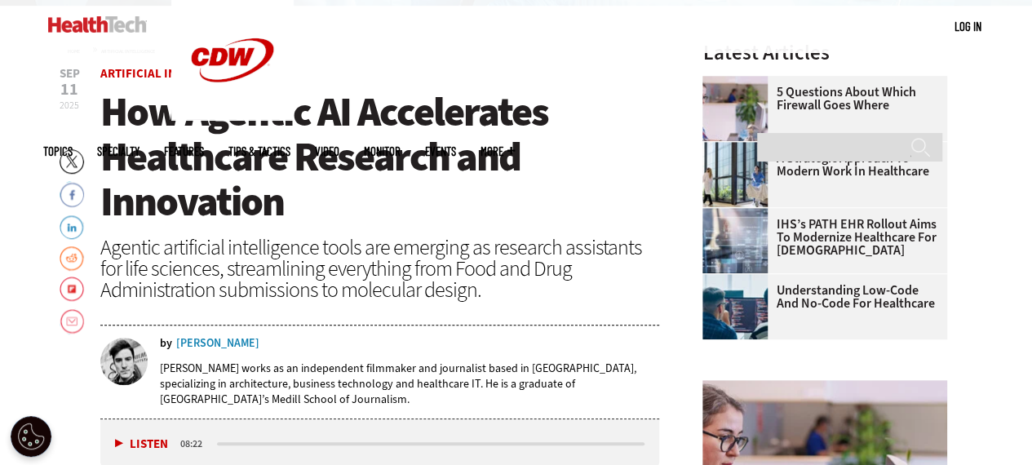
scroll to position [489, 0]
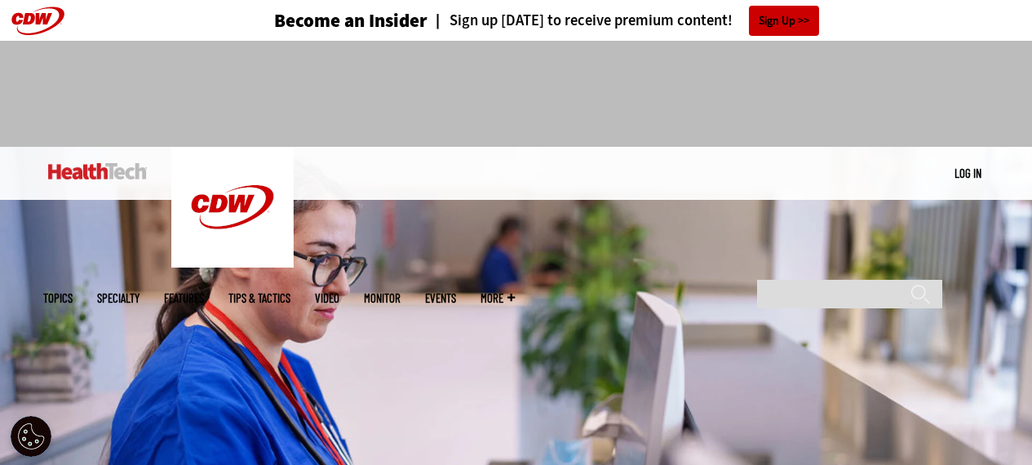
scroll to position [2365, 0]
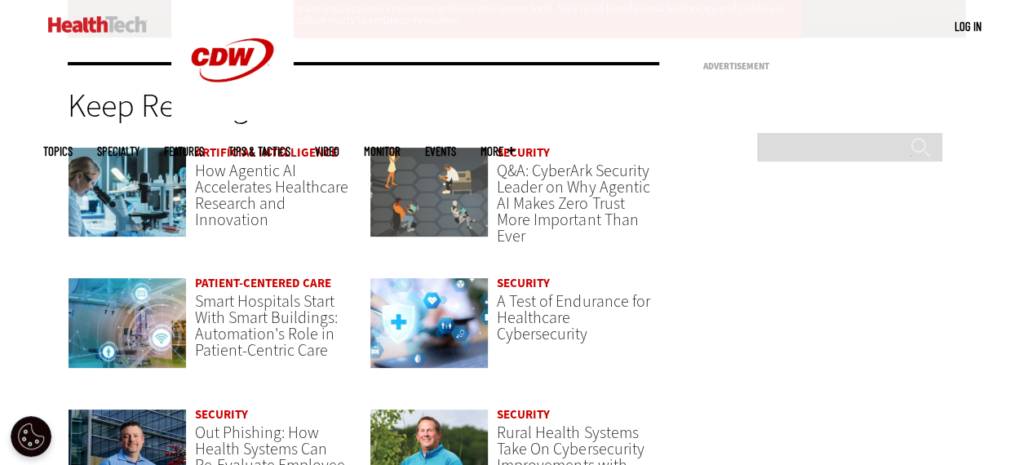
scroll to position [3343, 0]
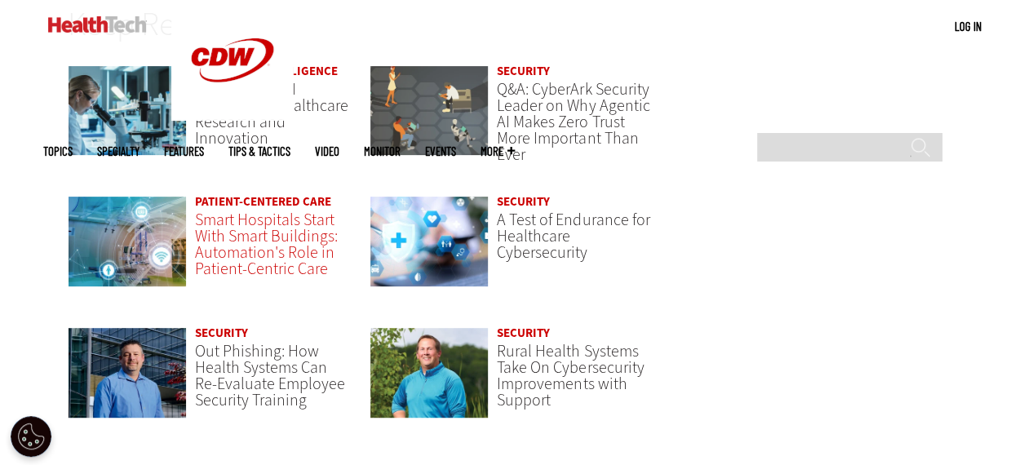
click at [284, 210] on span "Smart Hospitals Start With Smart Buildings: Automation's Role in Patient-Centri…" at bounding box center [266, 244] width 143 height 71
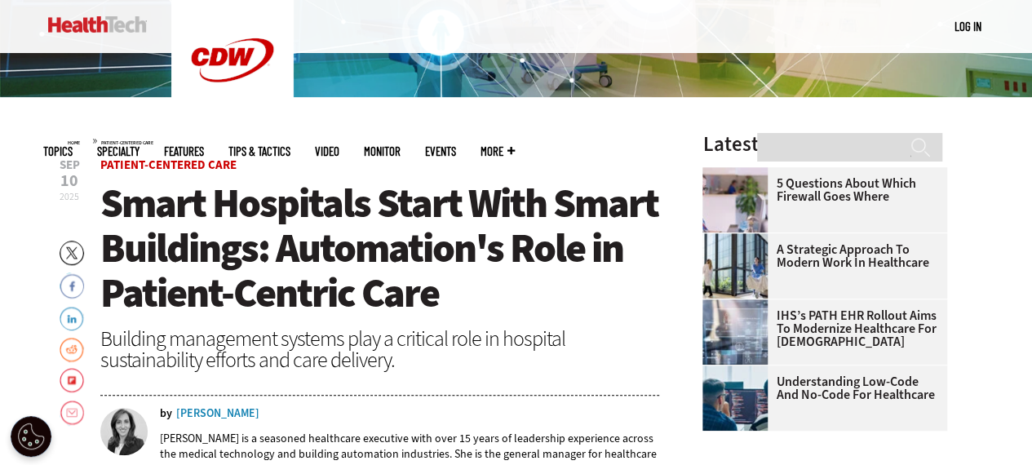
scroll to position [489, 0]
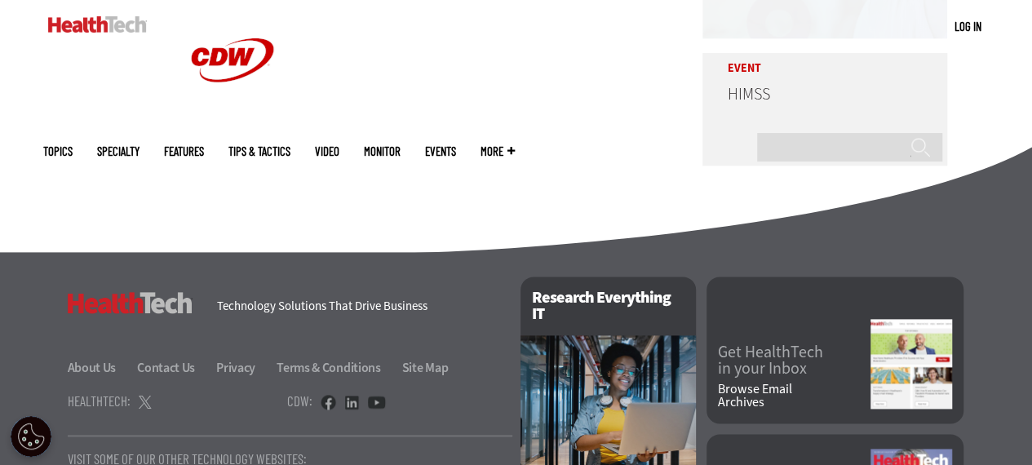
scroll to position [4082, 0]
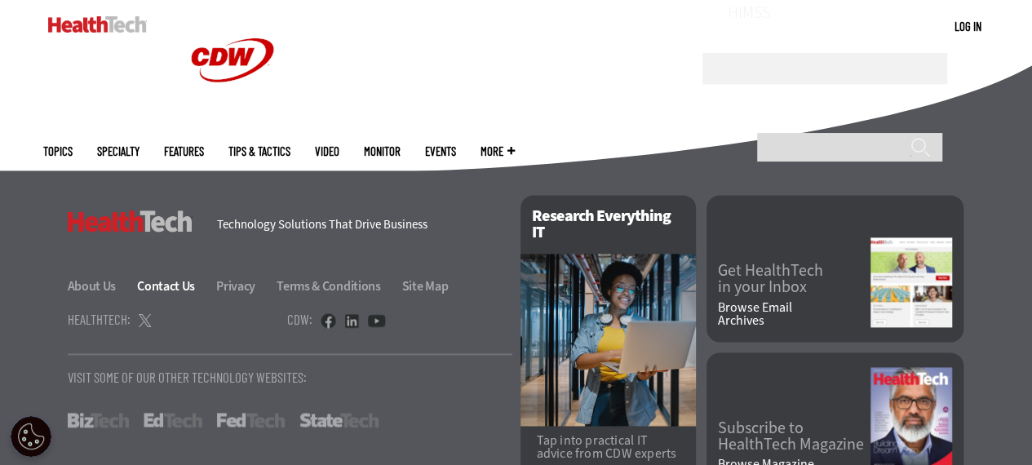
click at [161, 277] on link "Contact Us" at bounding box center [175, 285] width 77 height 17
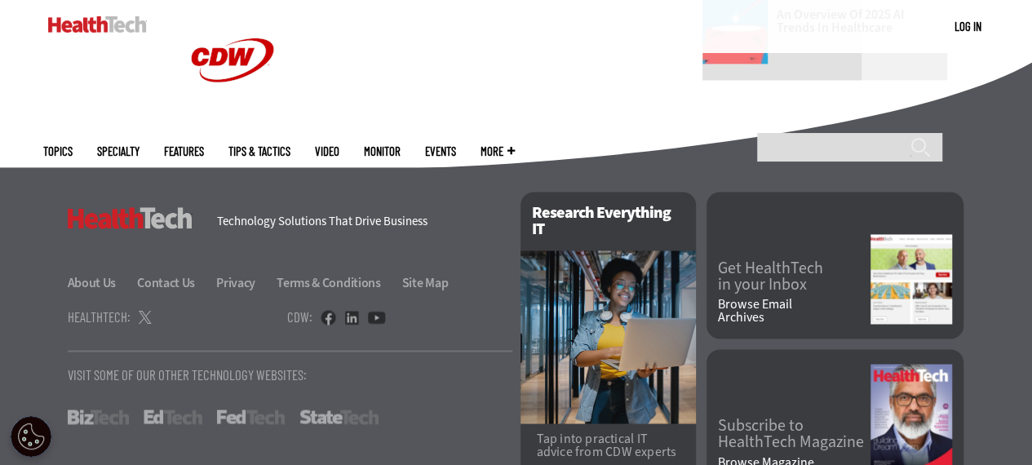
scroll to position [1285, 0]
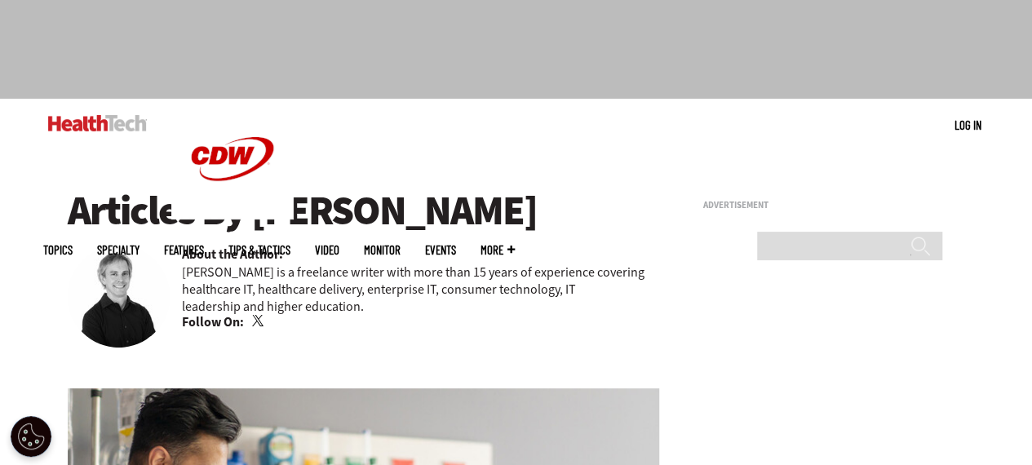
scroll to position [82, 0]
